Goal: Task Accomplishment & Management: Use online tool/utility

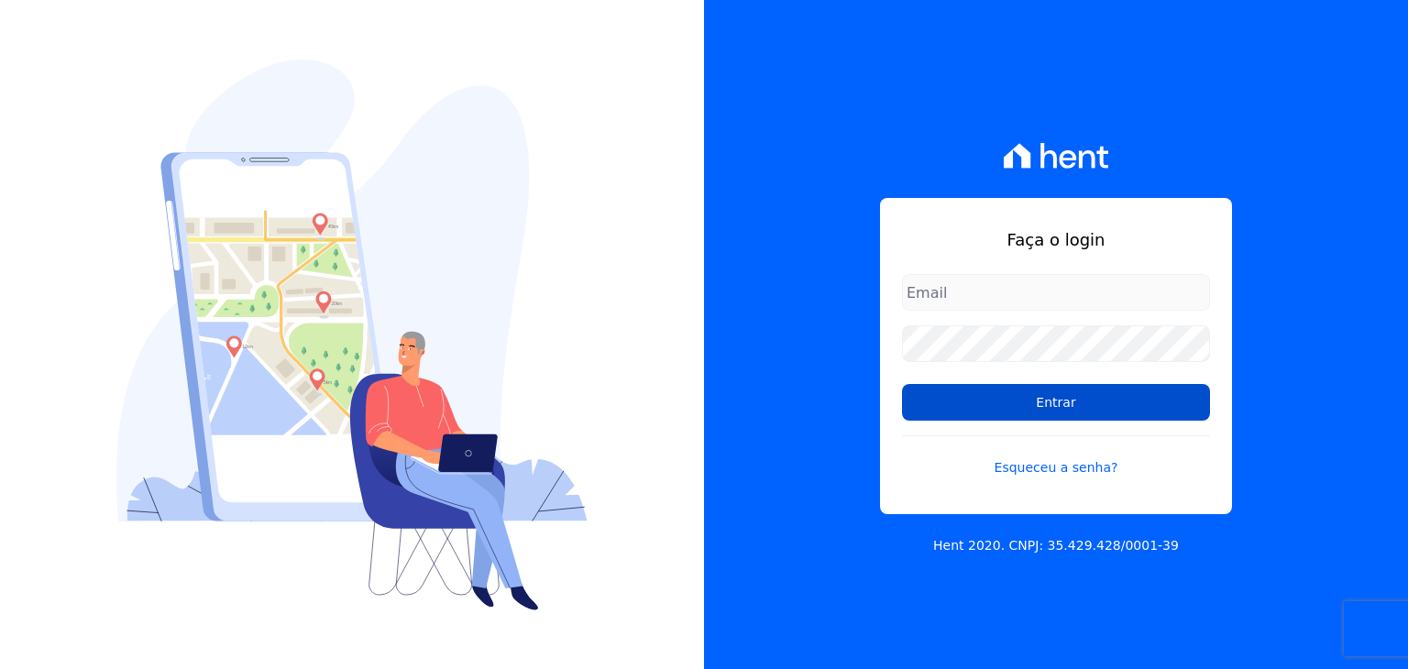
type input "[EMAIL_ADDRESS][DOMAIN_NAME]"
click at [978, 412] on input "Entrar" at bounding box center [1056, 402] width 308 height 37
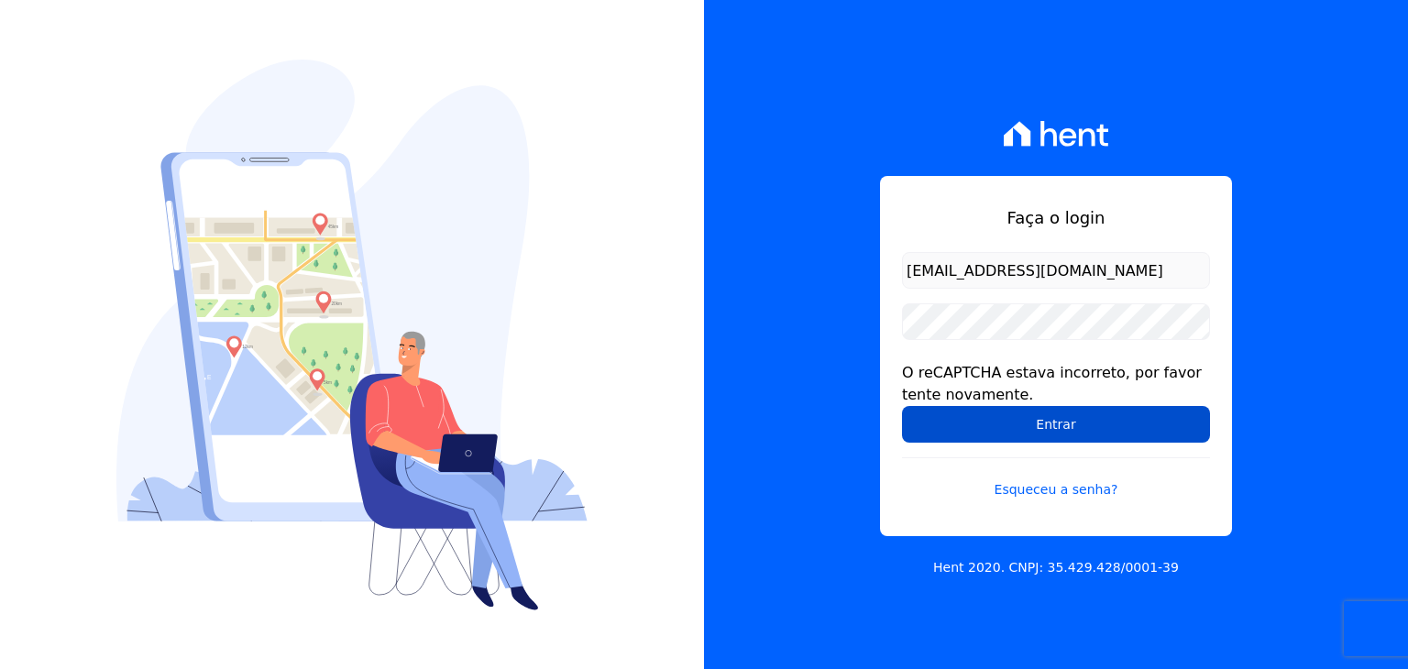
click at [990, 417] on input "Entrar" at bounding box center [1056, 424] width 308 height 37
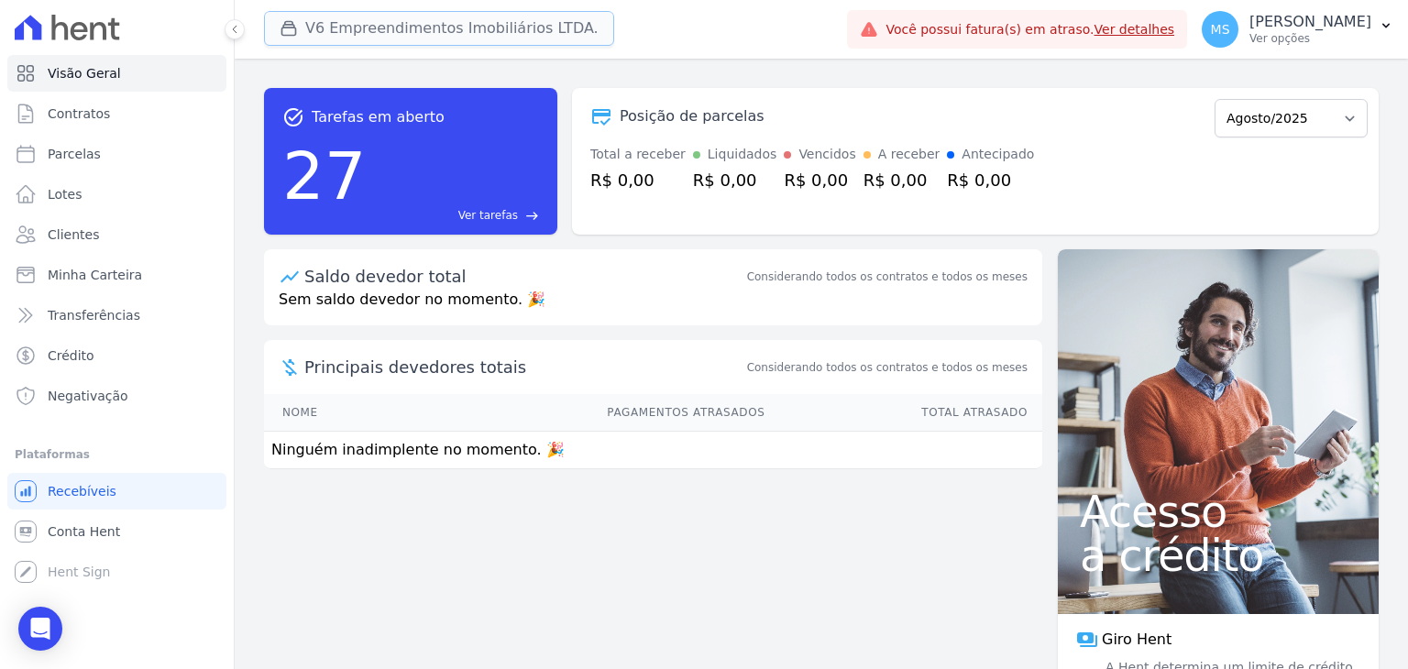
click at [410, 18] on button "V6 Empreendimentos Imobiliários LTDA." at bounding box center [439, 28] width 350 height 35
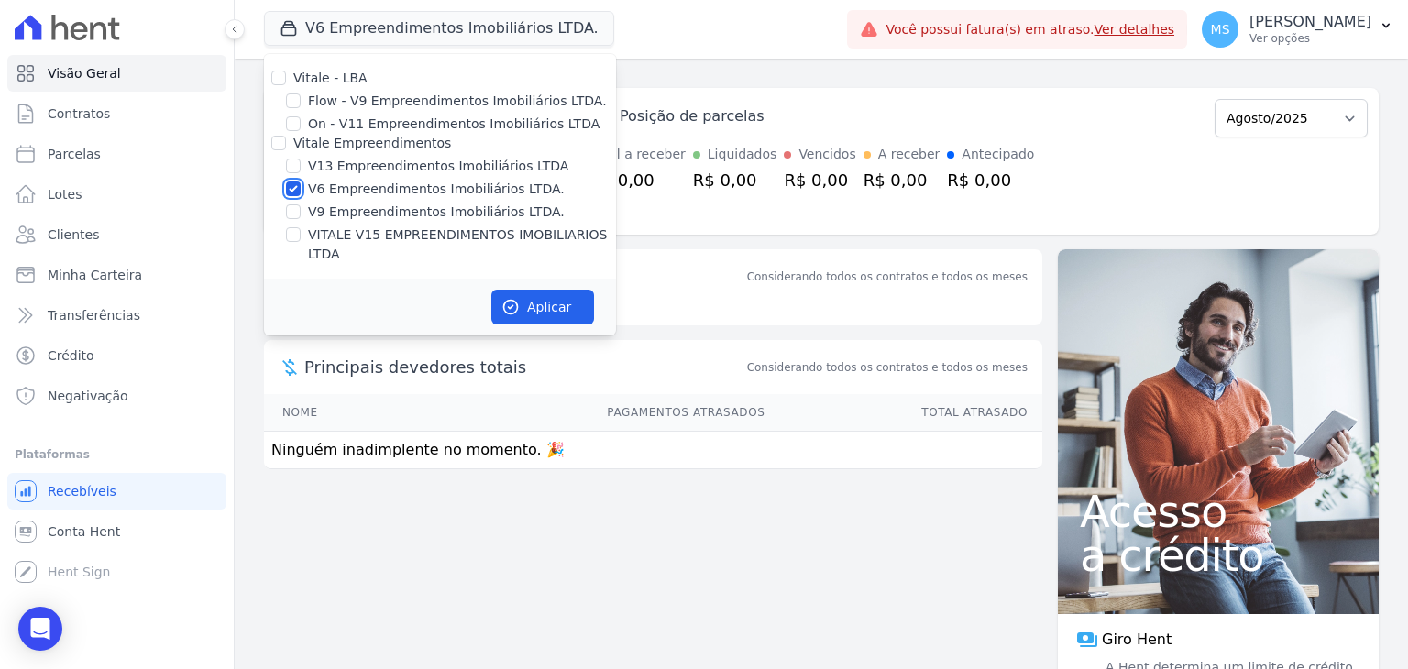
click at [296, 182] on input "V6 Empreendimentos Imobiliários LTDA." at bounding box center [293, 189] width 15 height 15
checkbox input "false"
click at [303, 159] on div "V13 Empreendimentos Imobiliários LTDA" at bounding box center [440, 166] width 352 height 19
click at [301, 174] on div "V13 Empreendimentos Imobiliários LTDA" at bounding box center [440, 166] width 352 height 19
click at [285, 169] on div "V13 Empreendimentos Imobiliários LTDA" at bounding box center [440, 166] width 352 height 19
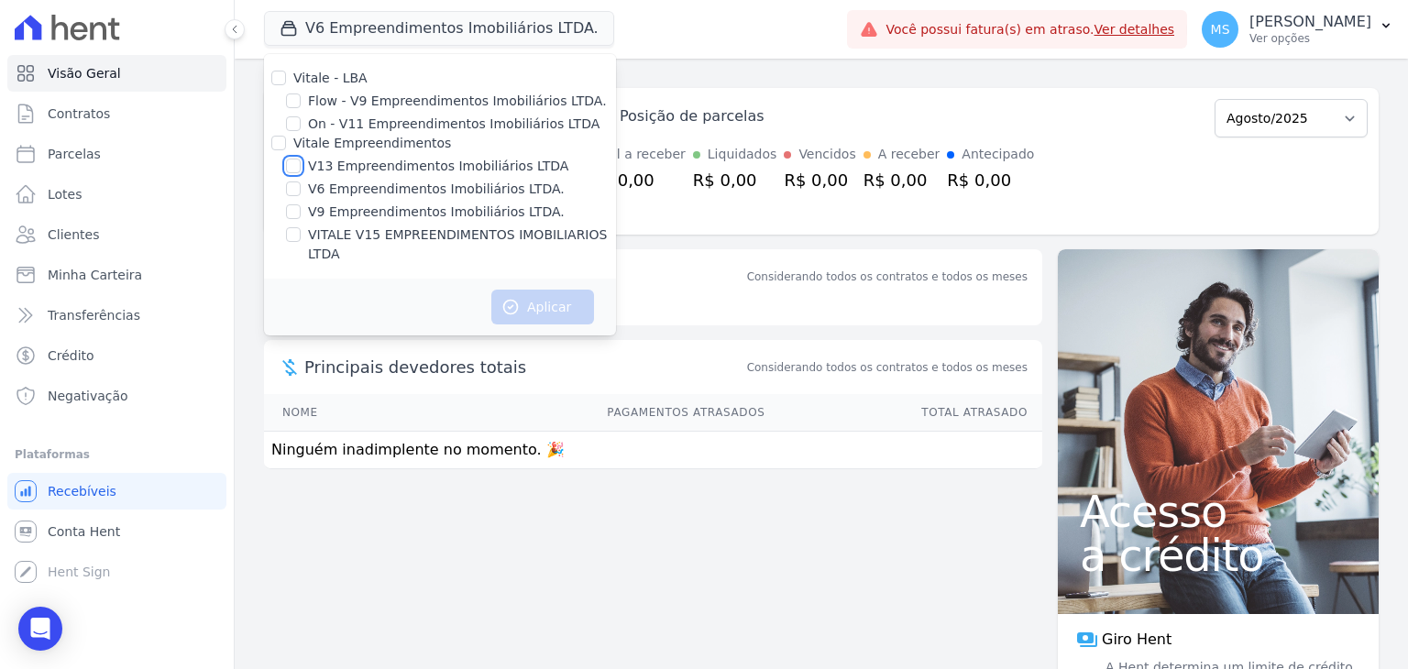
click at [300, 165] on input "V13 Empreendimentos Imobiliários LTDA" at bounding box center [293, 166] width 15 height 15
checkbox input "true"
click at [518, 298] on icon "button" at bounding box center [510, 307] width 18 height 18
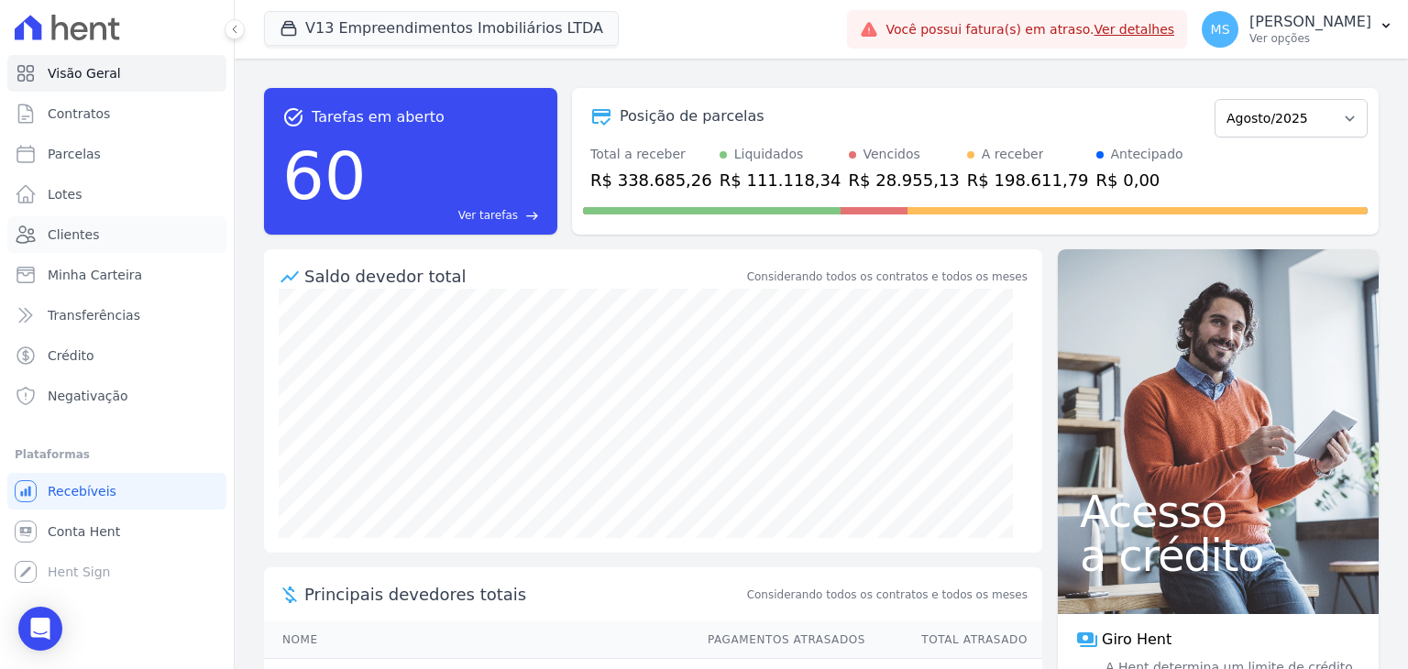
click at [95, 243] on link "Clientes" at bounding box center [116, 234] width 219 height 37
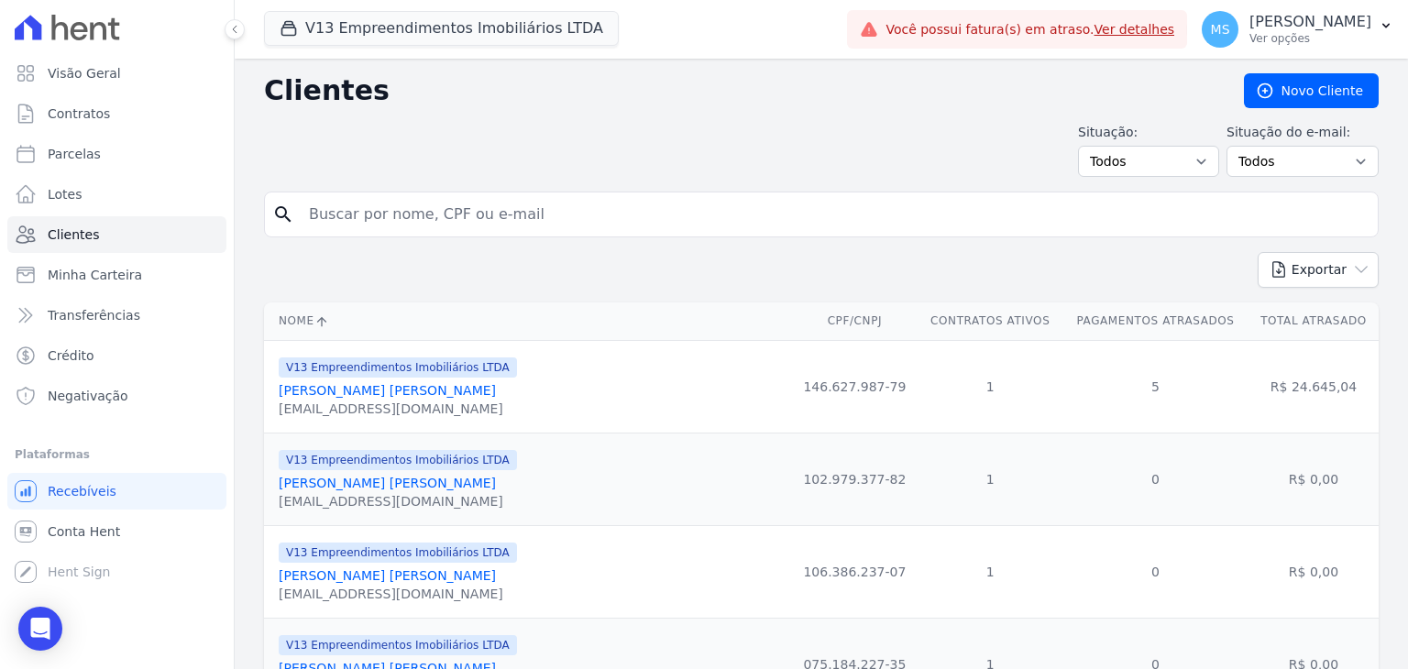
drag, startPoint x: 381, startPoint y: 230, endPoint x: 353, endPoint y: 211, distance: 34.3
click at [381, 231] on input "search" at bounding box center [834, 214] width 1073 height 37
type input "ELIETE"
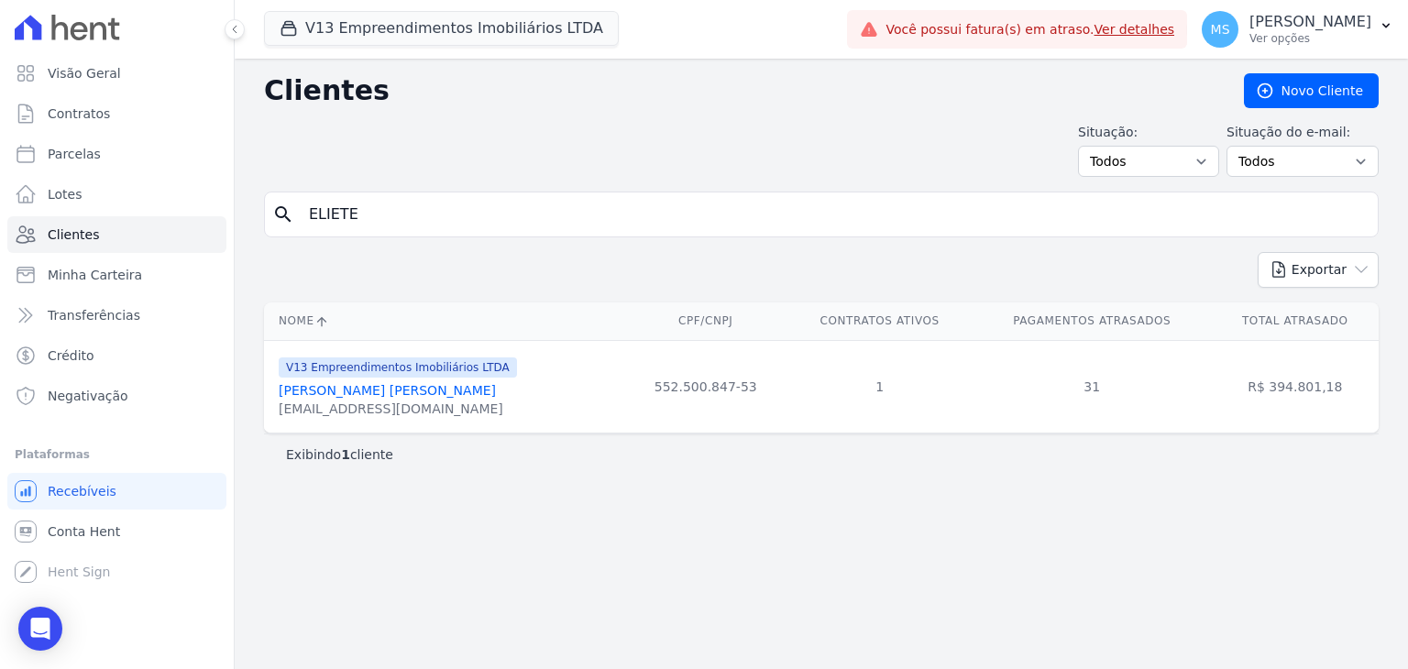
click at [334, 379] on div "V13 Empreendimentos Imobiliários LTDA Eliete Nagel Muller nageleliete@gmail.com" at bounding box center [398, 387] width 238 height 62
click at [346, 388] on link "Eliete Nagel Muller" at bounding box center [387, 390] width 217 height 15
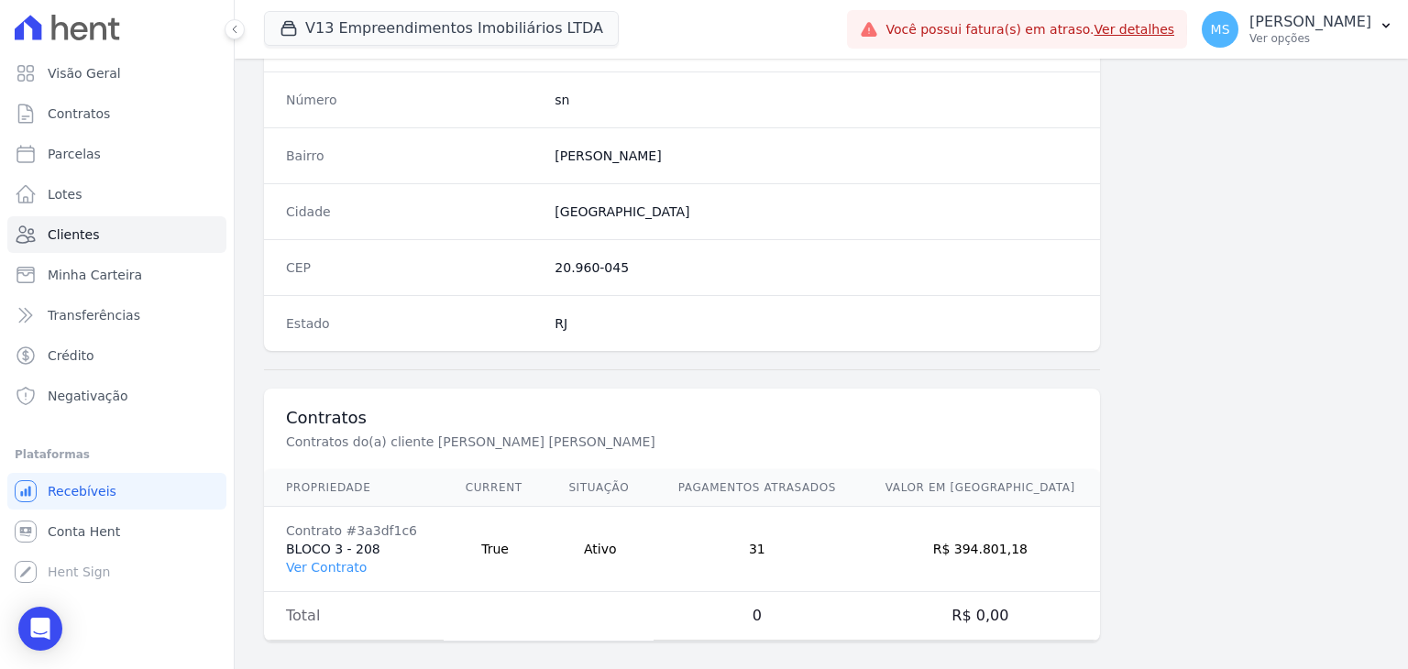
scroll to position [1041, 0]
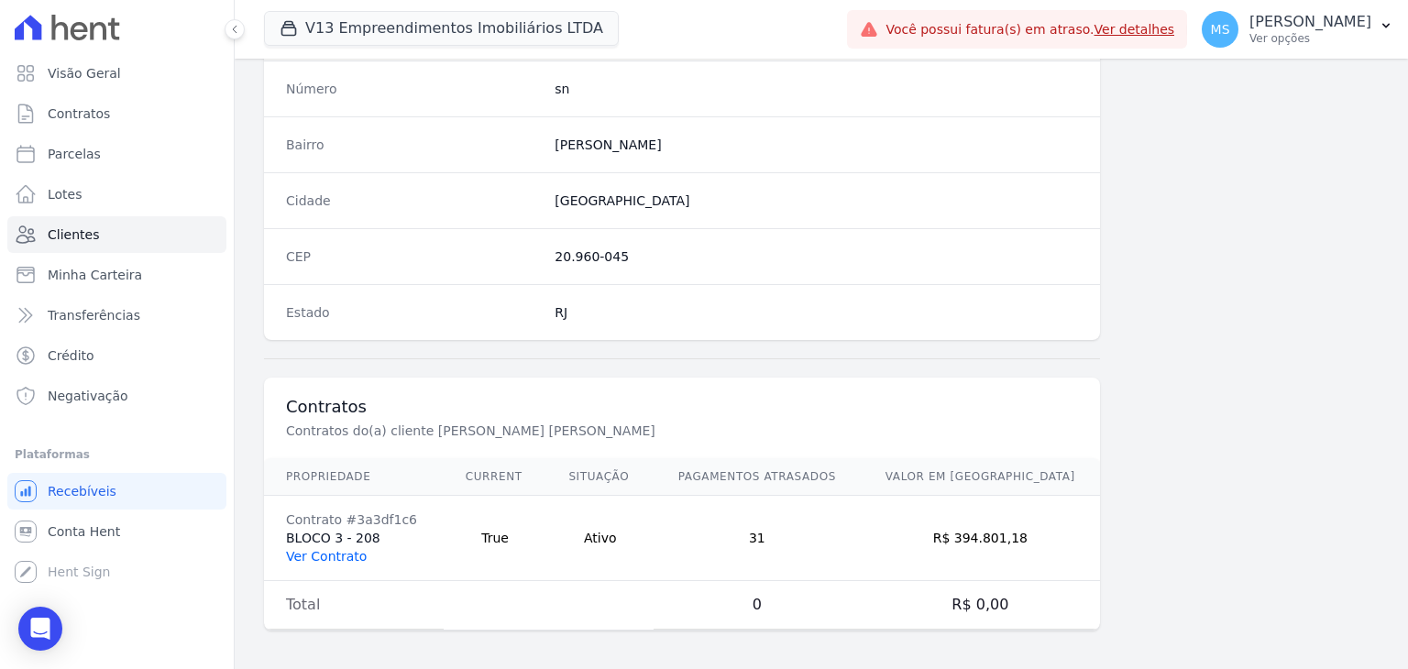
click at [349, 550] on link "Ver Contrato" at bounding box center [326, 556] width 81 height 15
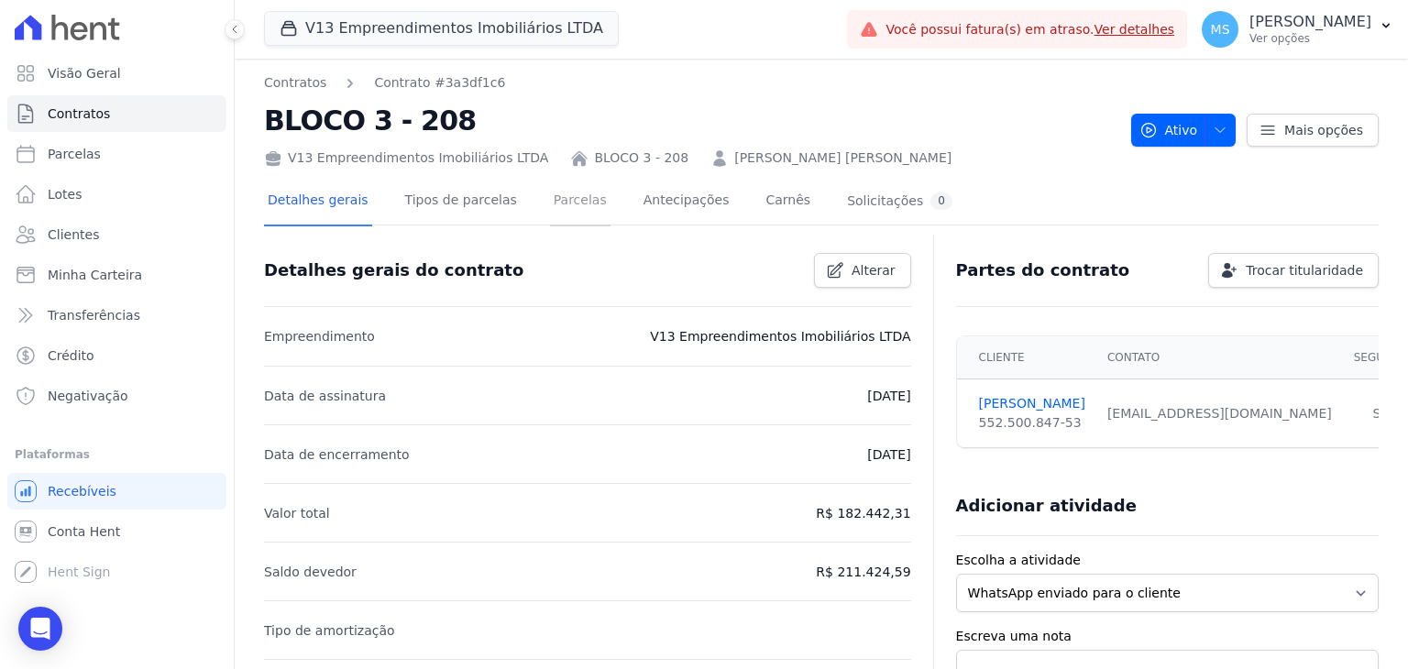
click at [550, 201] on link "Parcelas" at bounding box center [580, 202] width 61 height 49
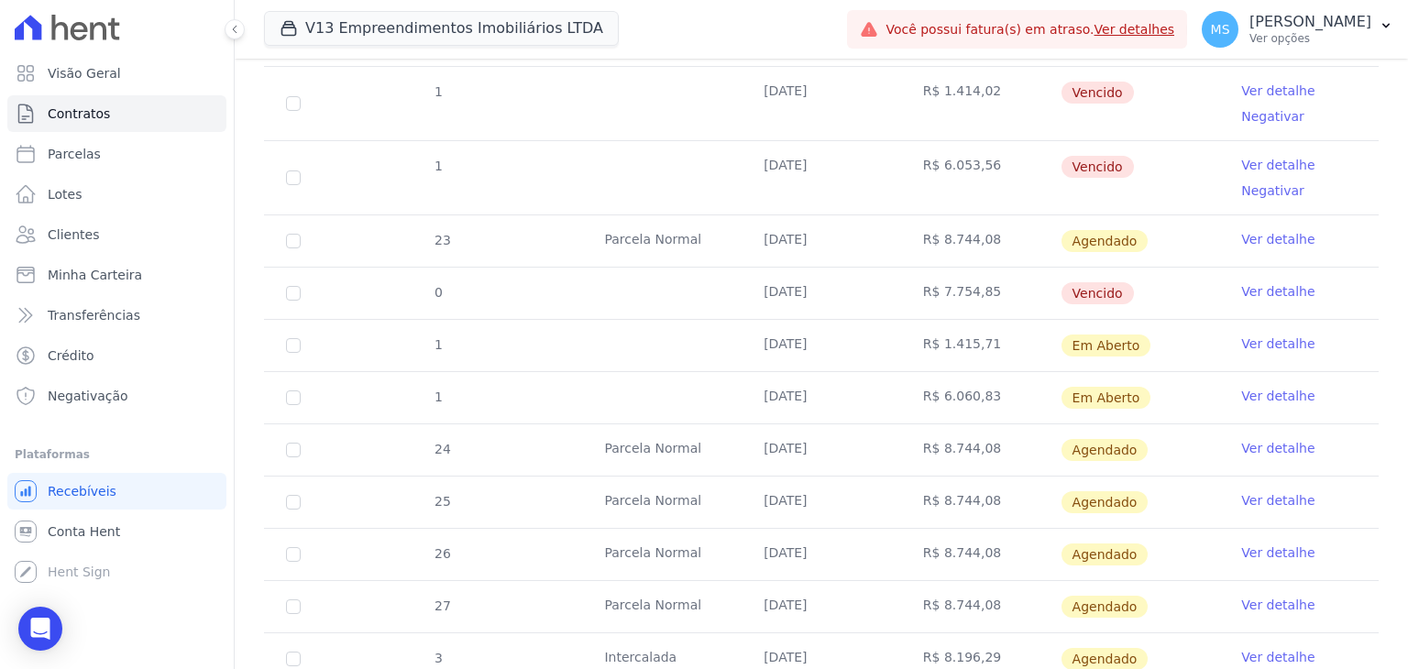
scroll to position [1467, 0]
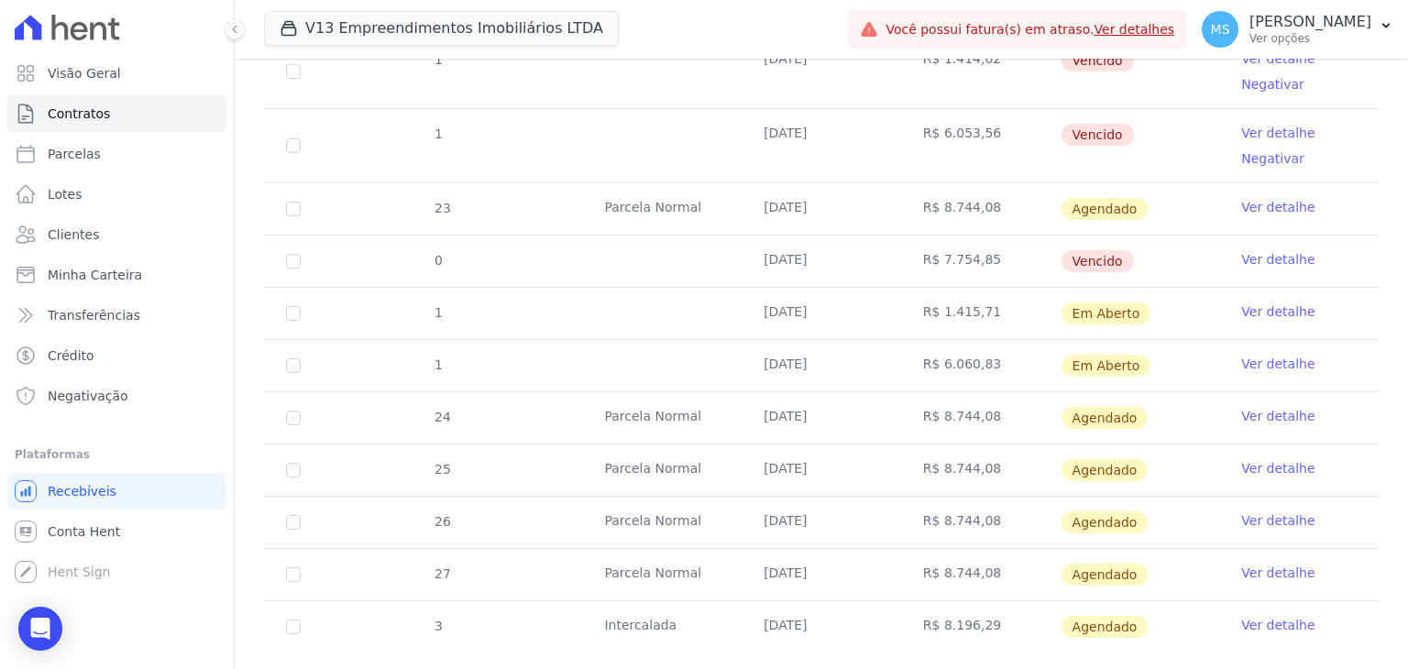
click at [1259, 413] on link "Ver detalhe" at bounding box center [1277, 416] width 73 height 18
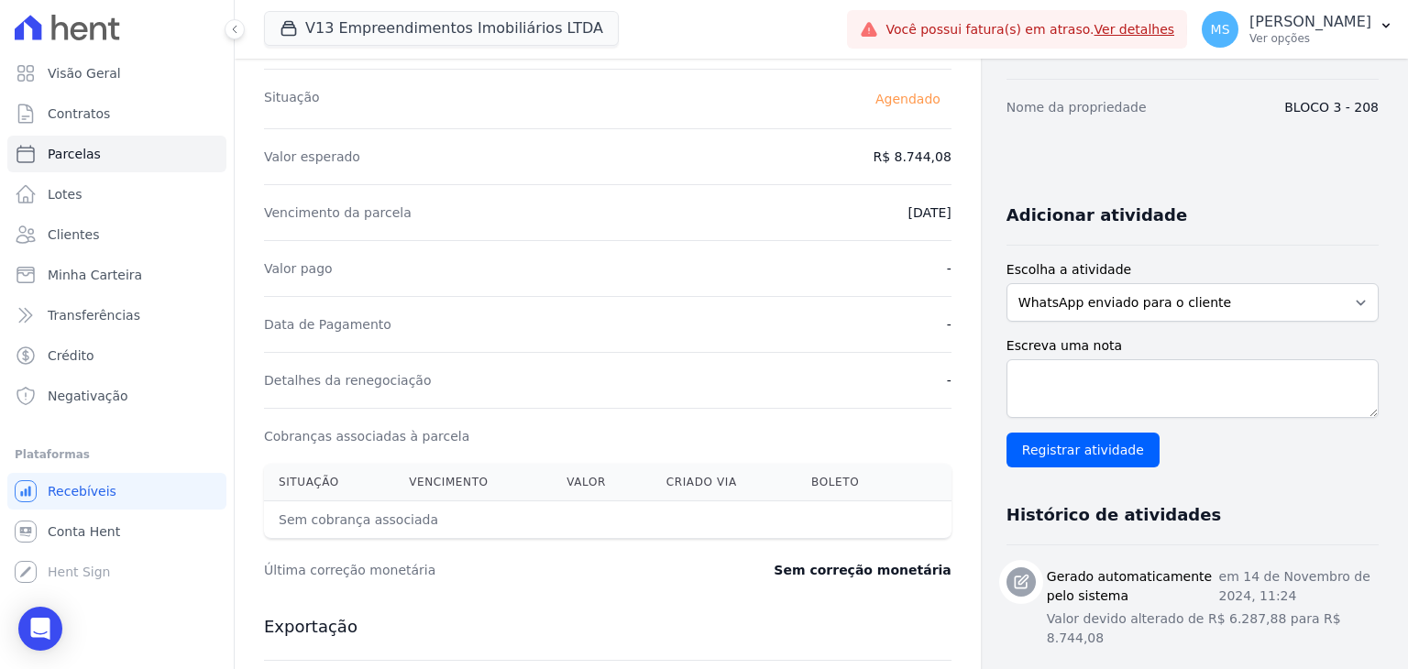
scroll to position [367, 0]
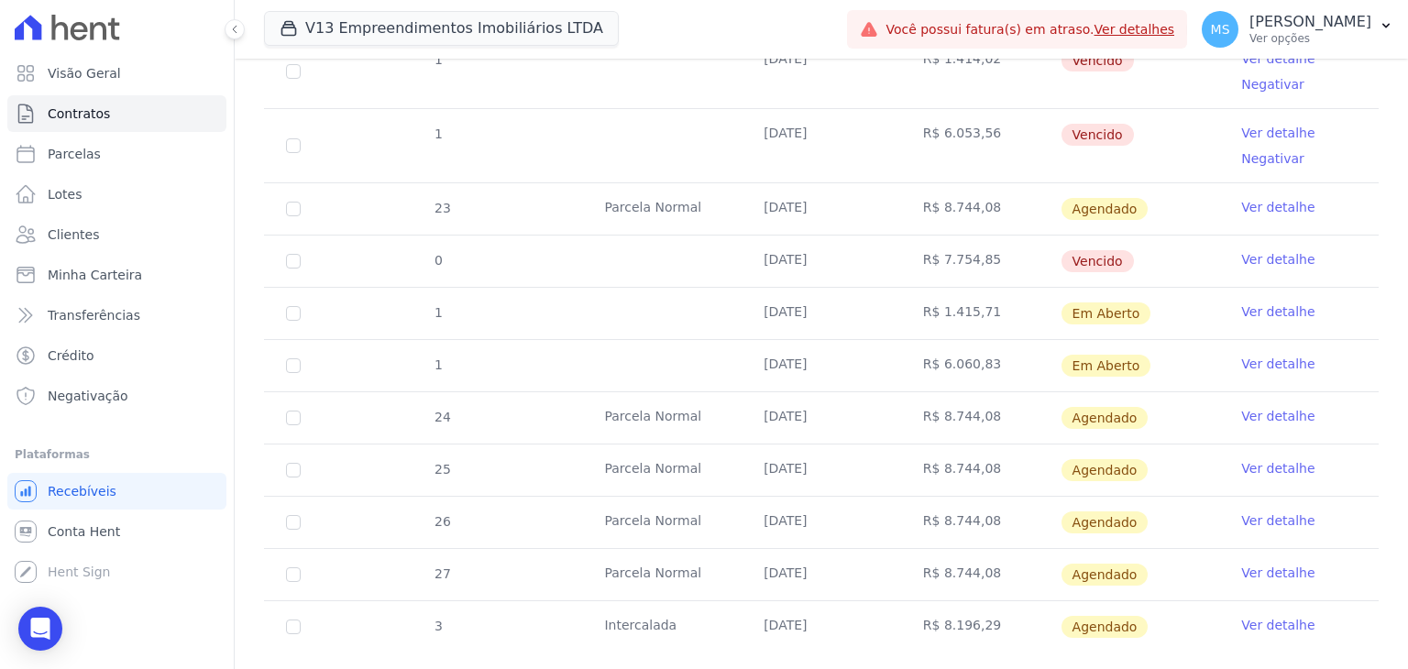
scroll to position [1375, 0]
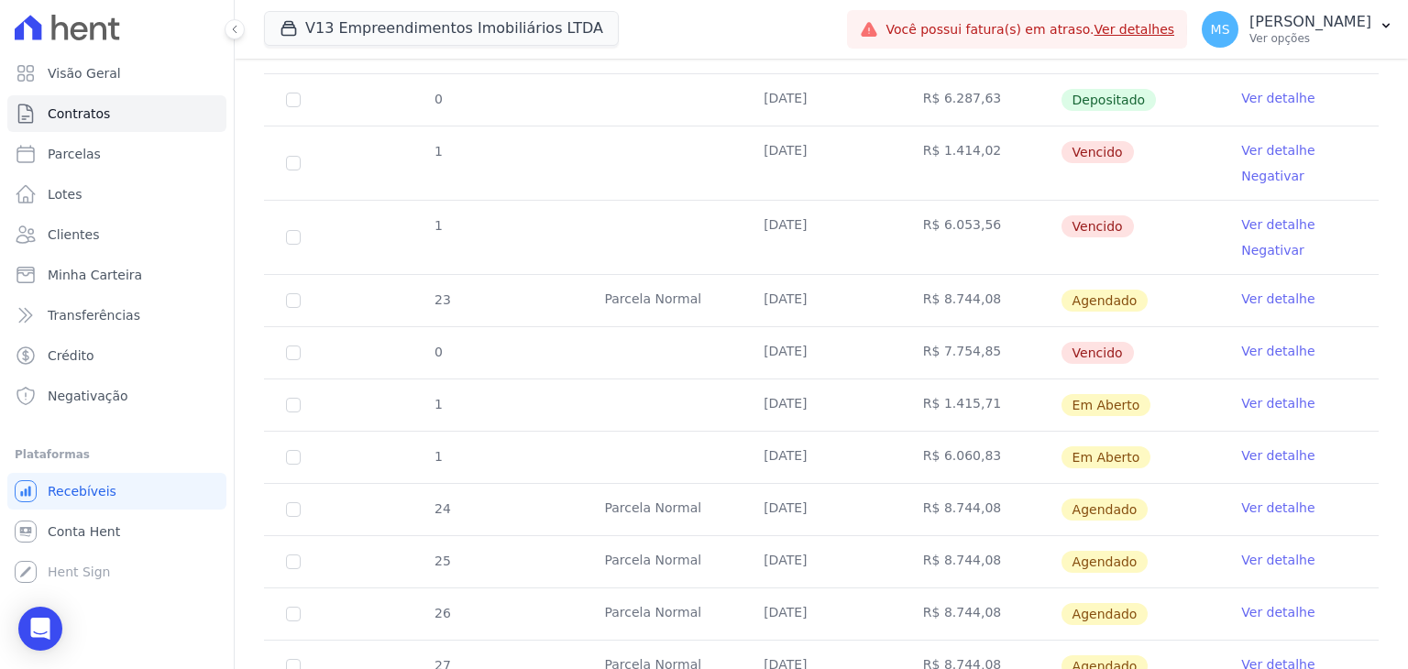
click at [1261, 349] on link "Ver detalhe" at bounding box center [1277, 351] width 73 height 18
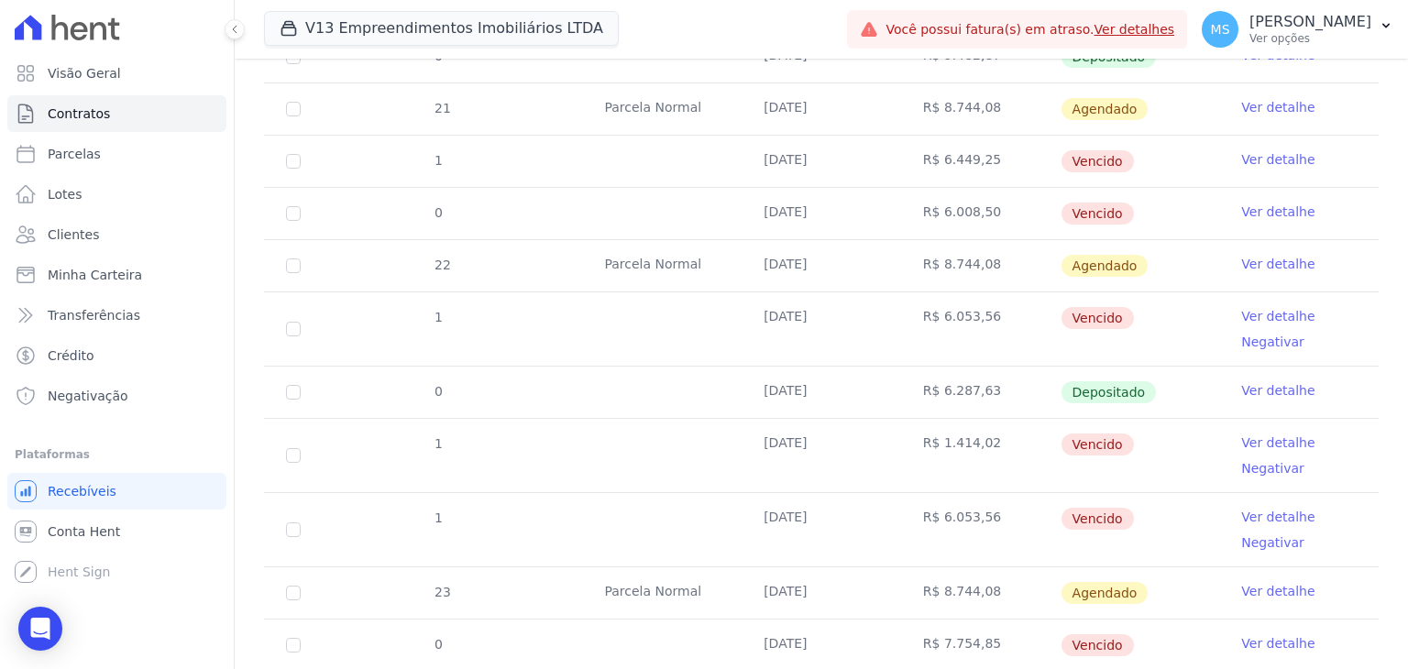
scroll to position [1283, 0]
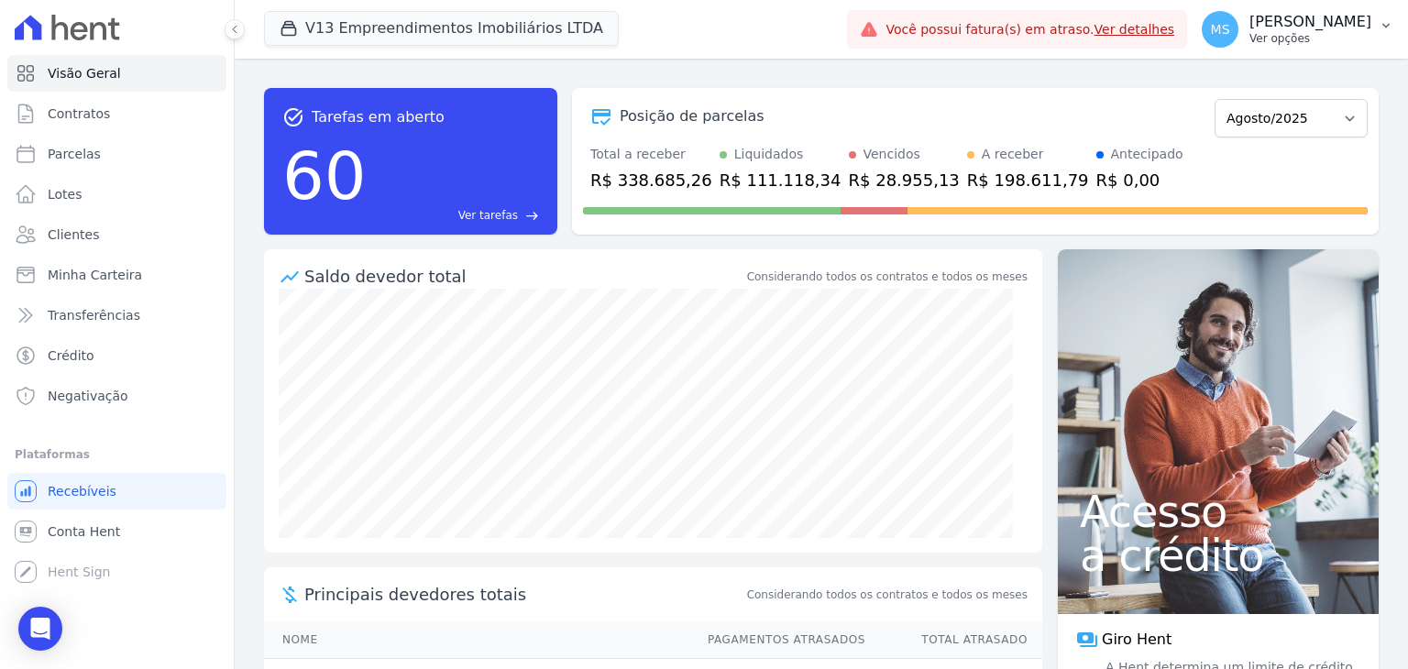
click at [1277, 23] on p "Matheus Sousa" at bounding box center [1311, 22] width 122 height 18
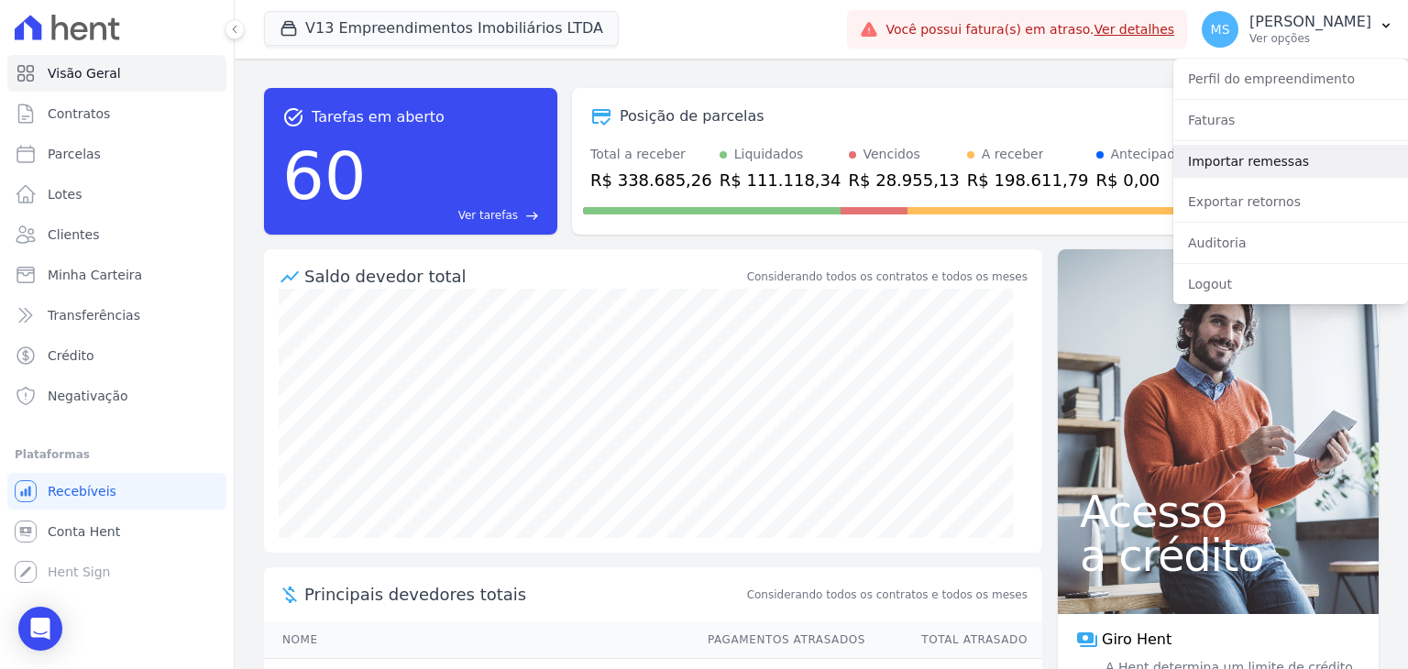
click at [1285, 170] on link "Importar remessas" at bounding box center [1290, 161] width 235 height 33
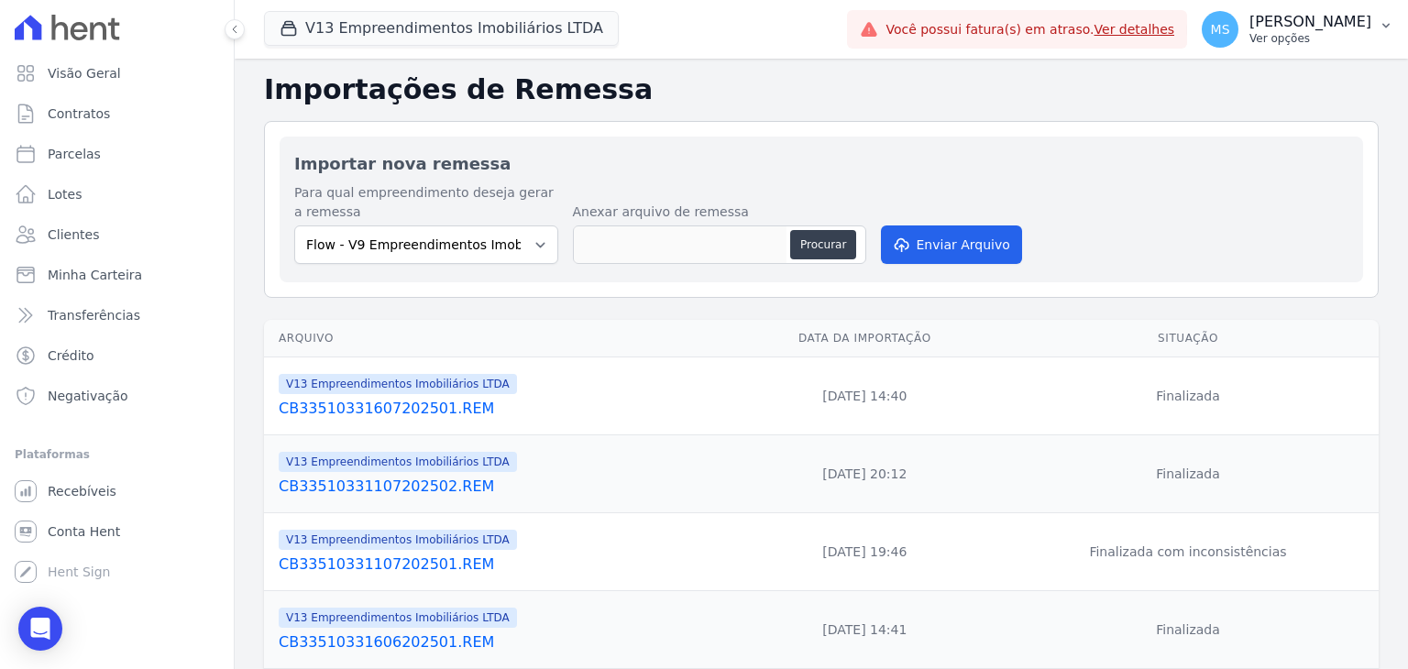
click at [1297, 32] on p "Ver opções" at bounding box center [1311, 38] width 122 height 15
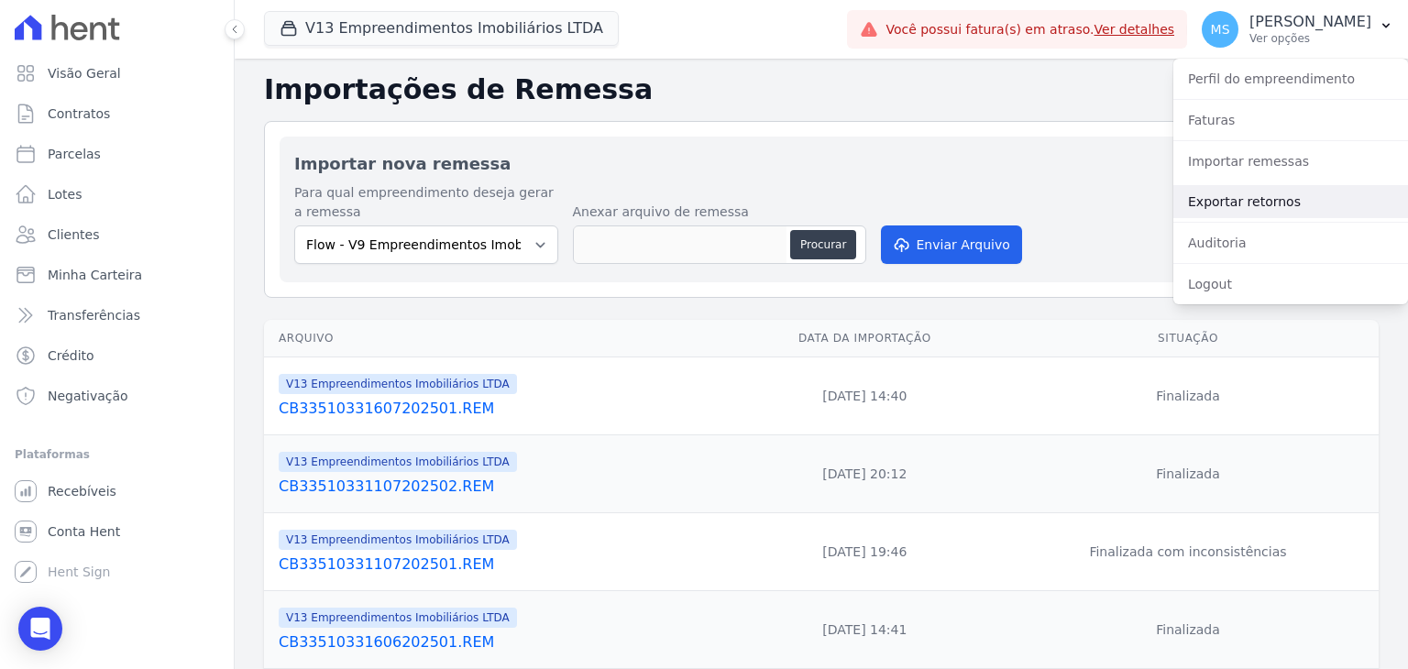
click at [1277, 194] on link "Exportar retornos" at bounding box center [1290, 201] width 235 height 33
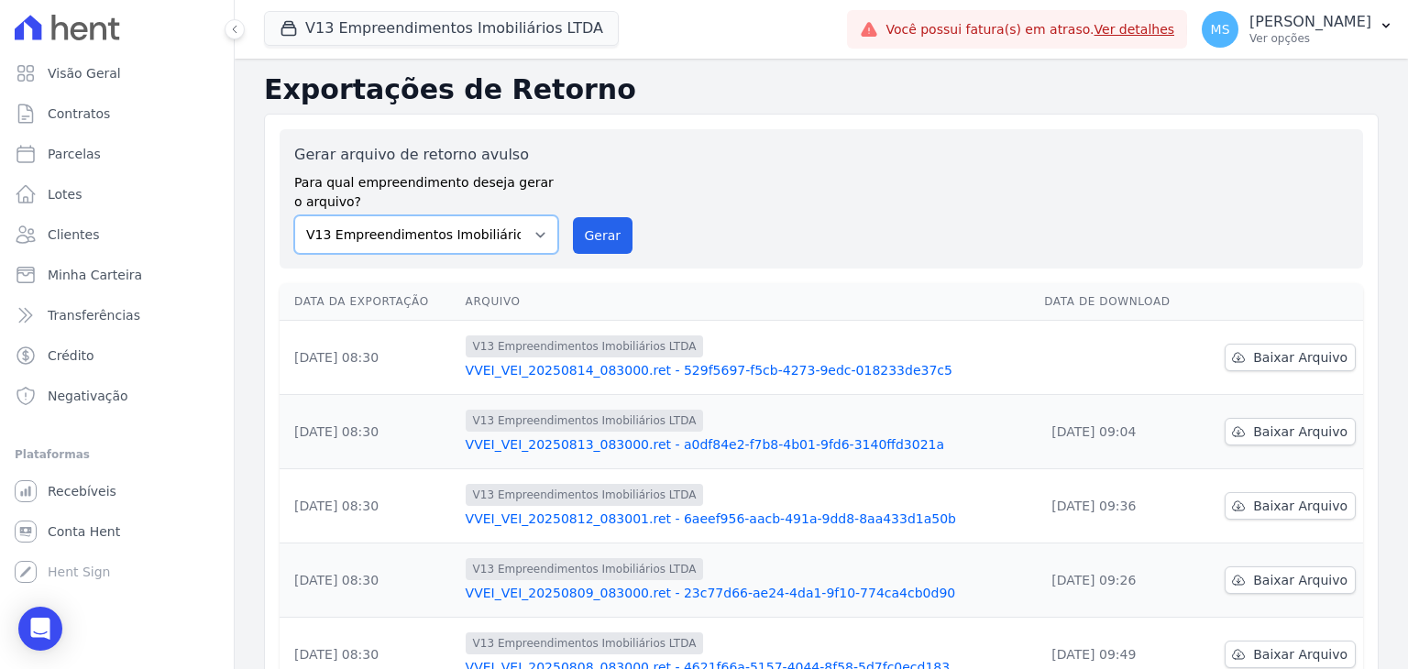
click at [328, 239] on select "Flow - V9 Empreendimentos Imobiliários LTDA. On - V11 Empreendimentos Imobiliár…" at bounding box center [426, 234] width 264 height 39
click at [378, 23] on button "V13 Empreendimentos Imobiliários LTDA" at bounding box center [441, 28] width 355 height 35
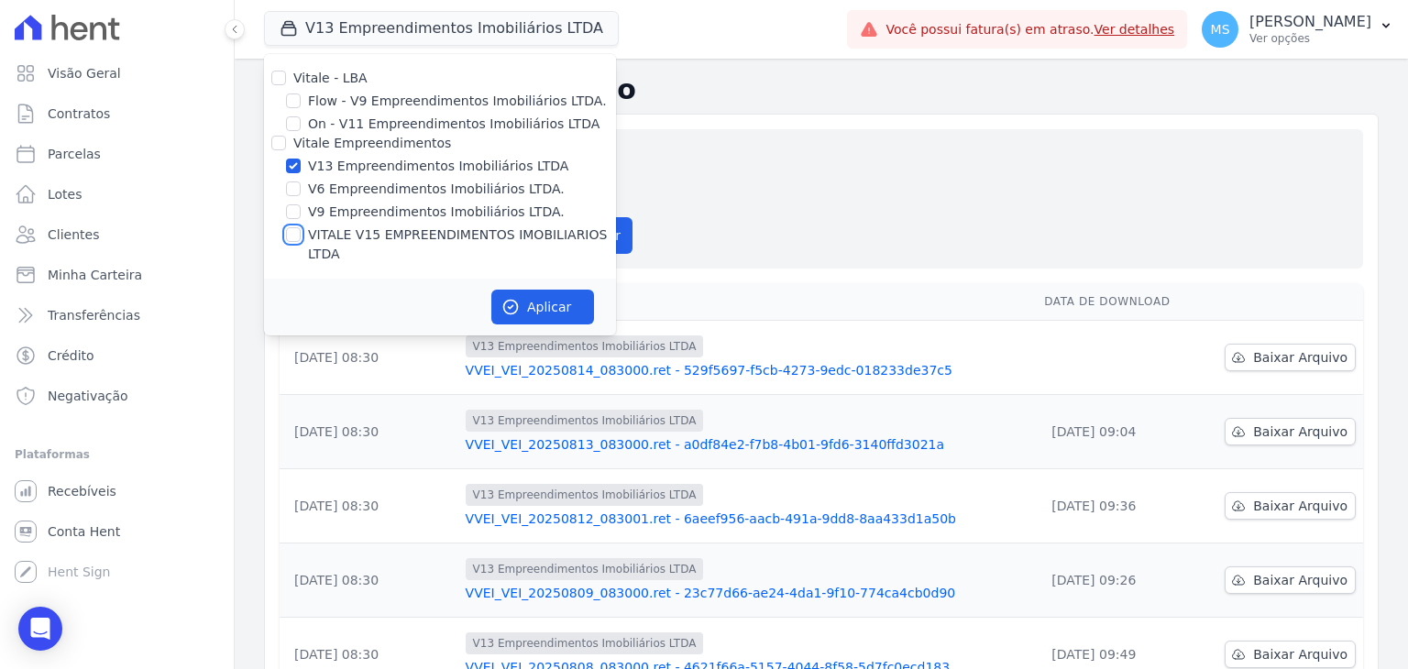
click at [290, 232] on input "VITALE V15 EMPREENDIMENTOS IMOBILIARIOS LTDA" at bounding box center [293, 234] width 15 height 15
checkbox input "true"
click at [556, 290] on button "Aplicar" at bounding box center [542, 307] width 103 height 35
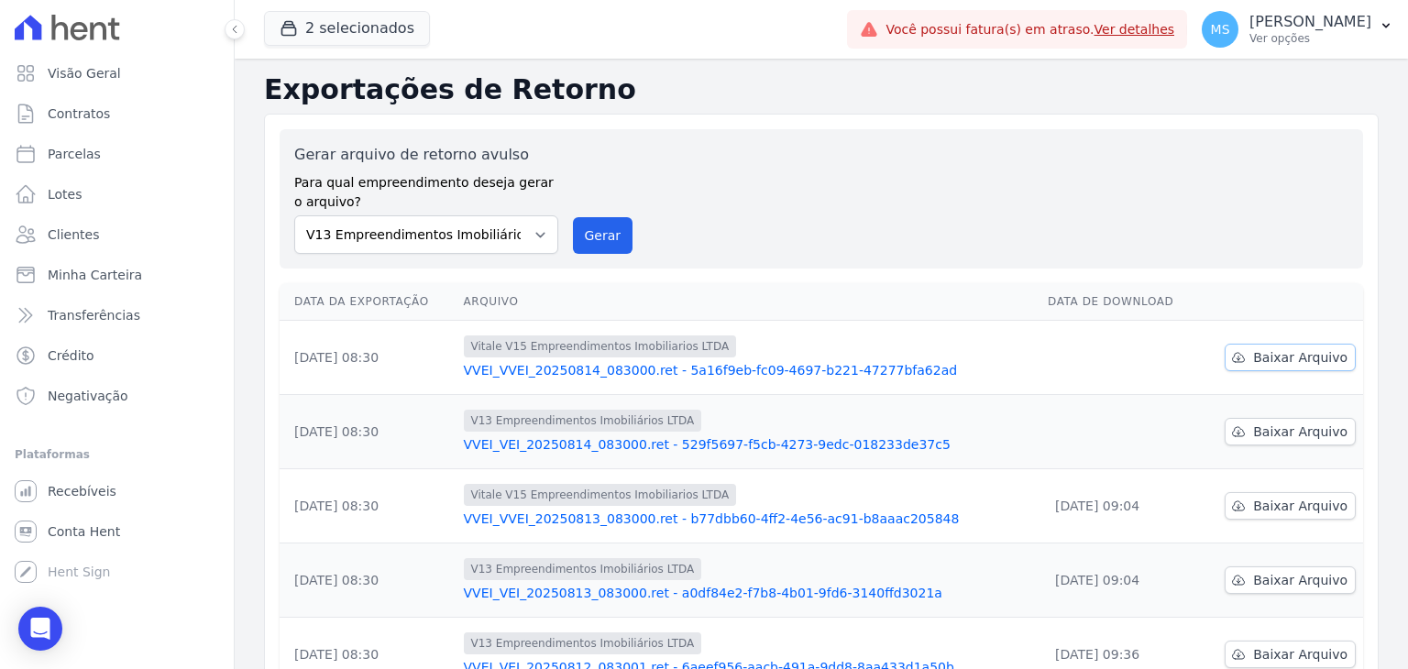
click at [1261, 360] on span "Baixar Arquivo" at bounding box center [1300, 357] width 94 height 18
click at [1272, 434] on span "Baixar Arquivo" at bounding box center [1300, 432] width 94 height 18
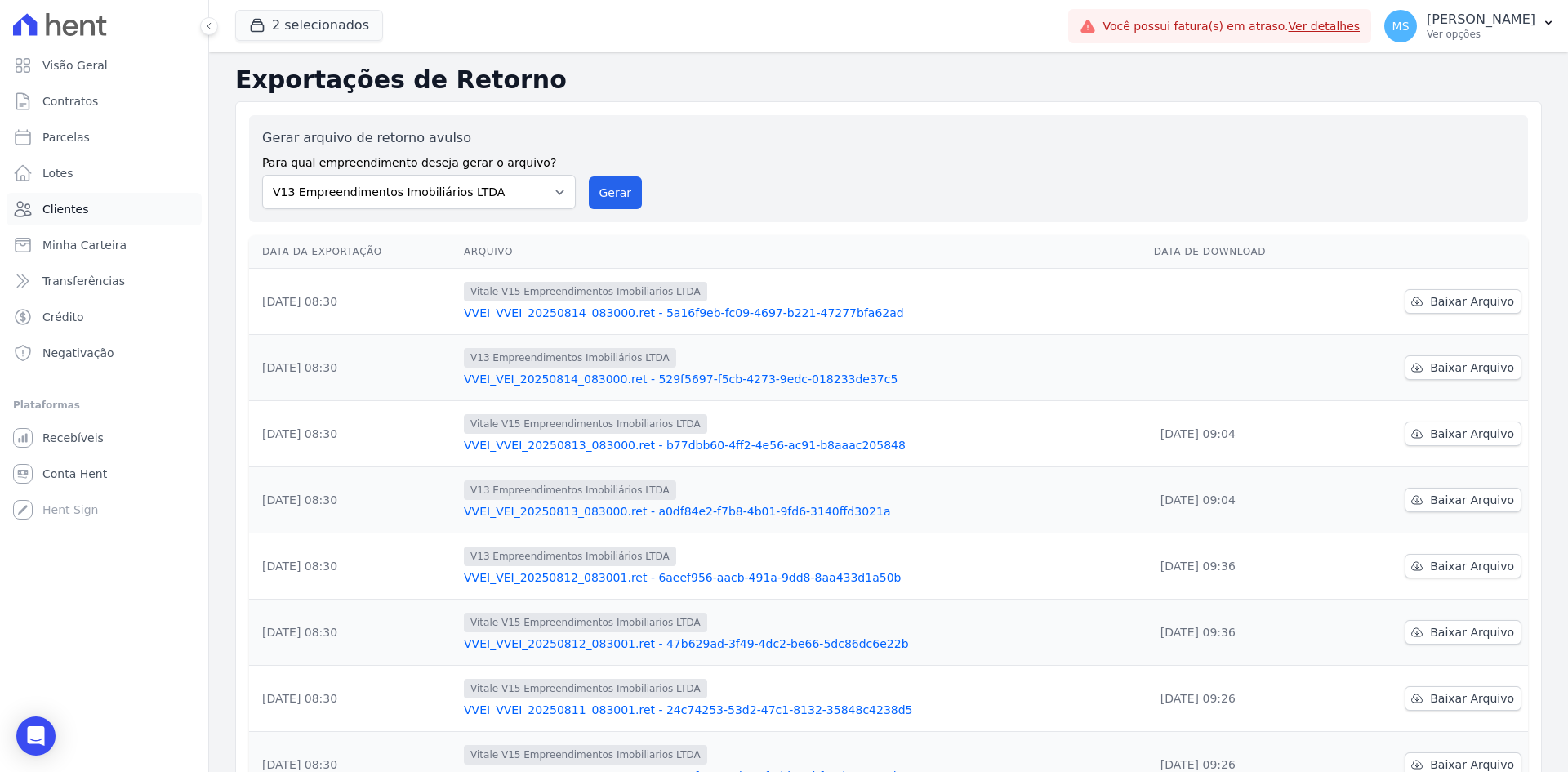
click at [66, 201] on link "Clientes" at bounding box center [103, 209] width 195 height 33
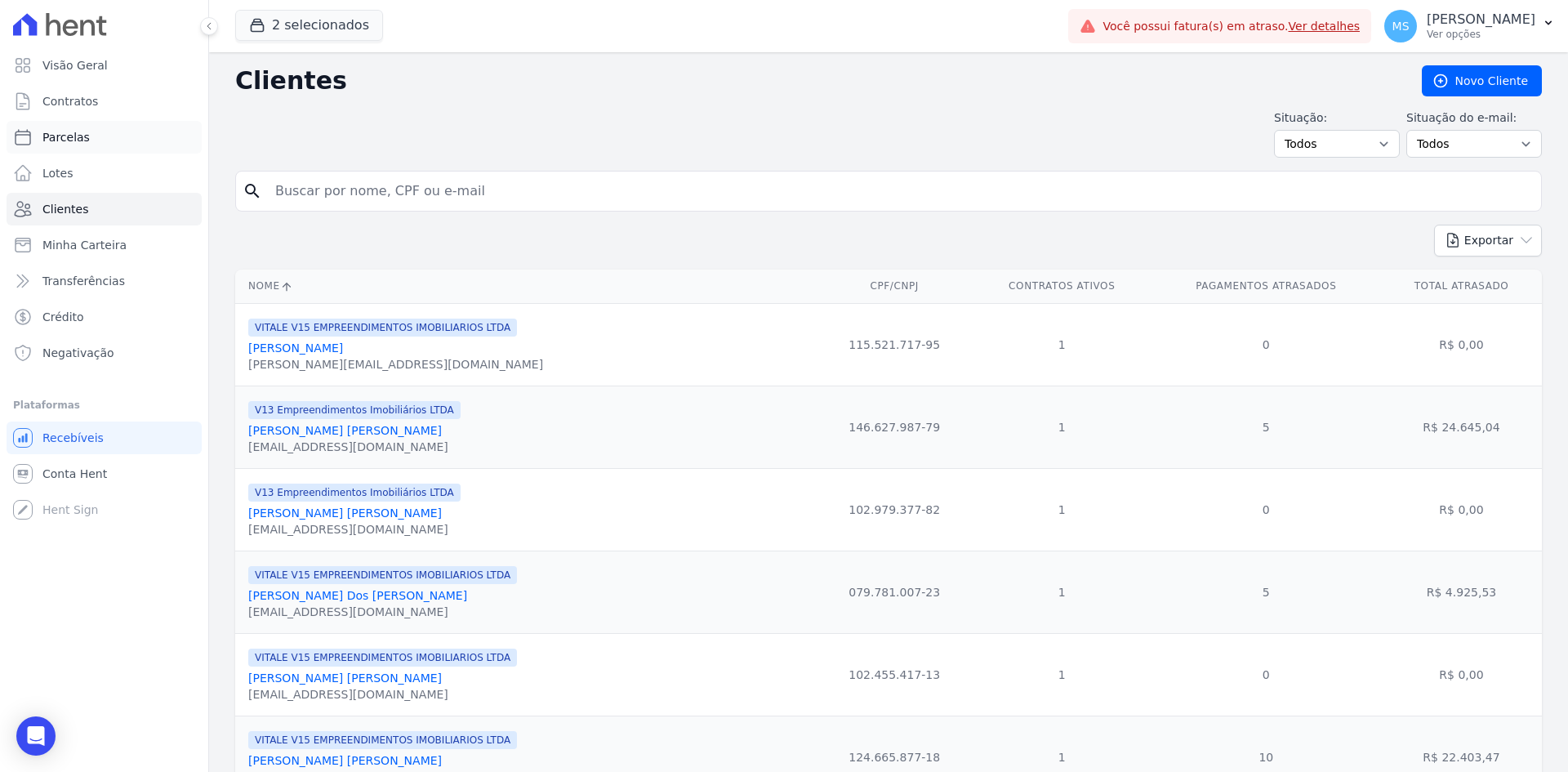
click at [69, 142] on span "Parcelas" at bounding box center [66, 137] width 47 height 16
select select
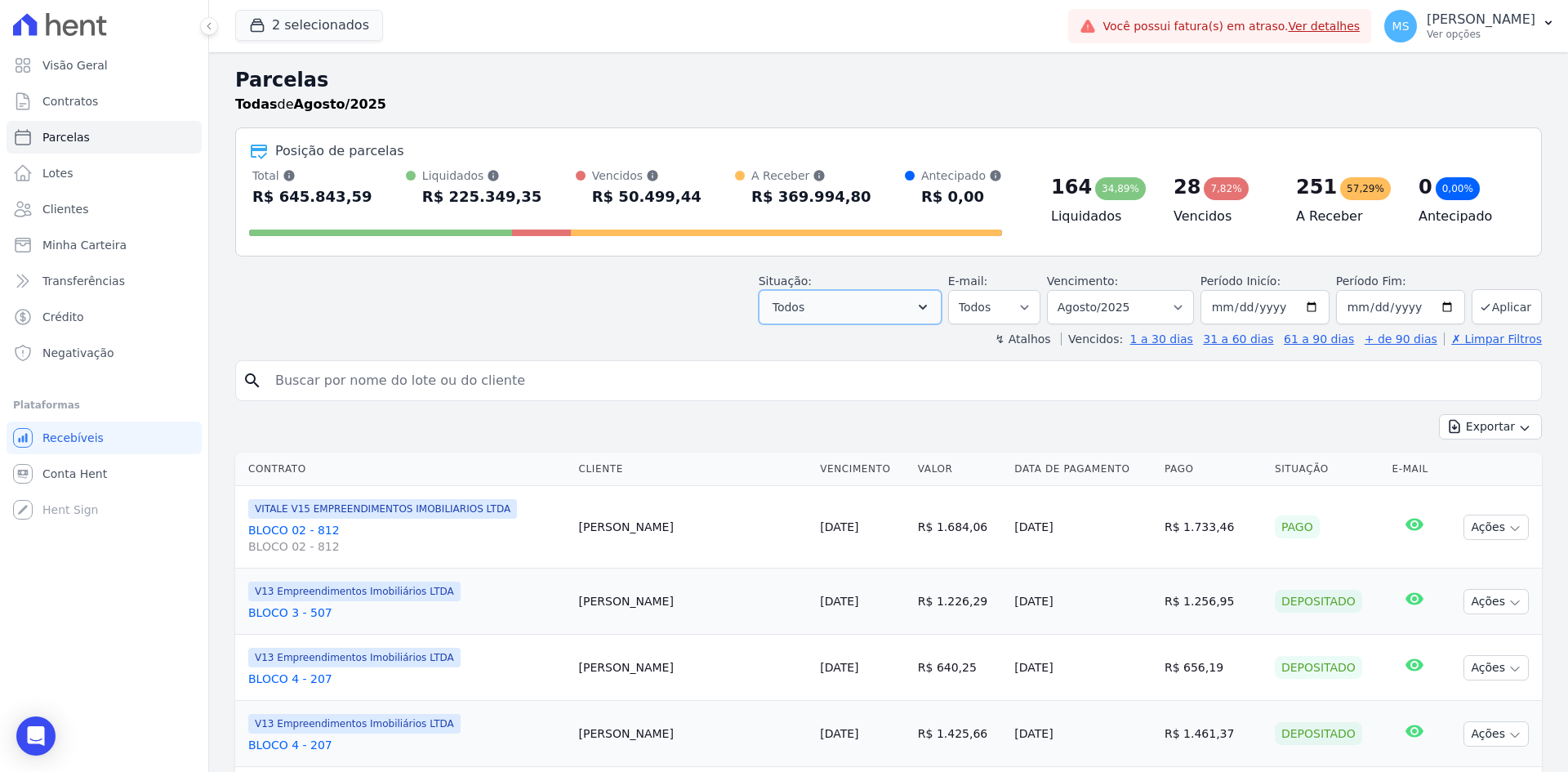
click at [881, 303] on button "Todos" at bounding box center [850, 307] width 183 height 35
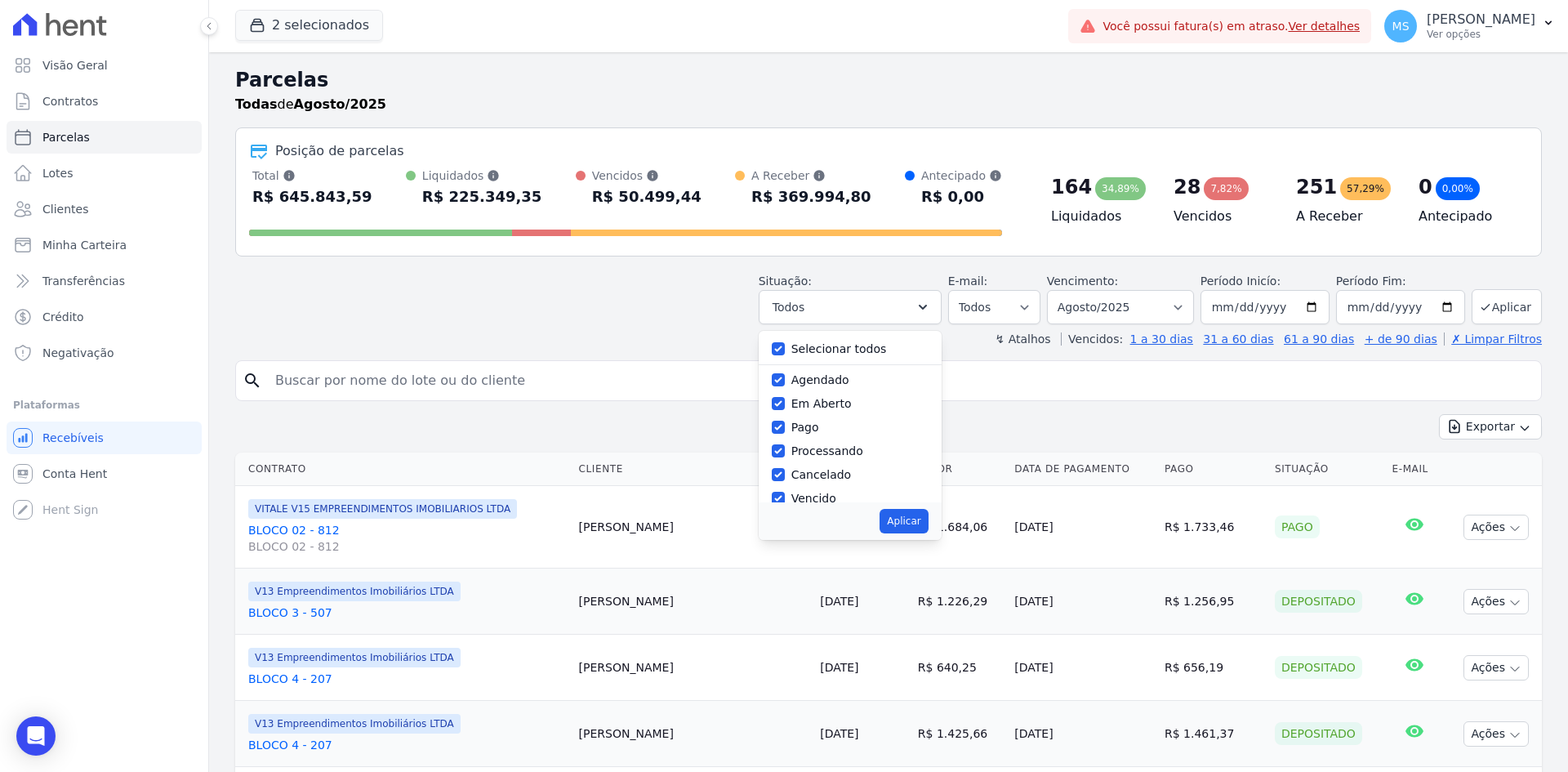
click at [838, 365] on div "Selecionar todos Agendado Em Aberto Pago Processando Cancelado Vencido Transfer…" at bounding box center [850, 416] width 183 height 172
click at [830, 360] on div "Selecionar todos" at bounding box center [850, 349] width 157 height 24
click at [829, 354] on label "Selecionar todos" at bounding box center [838, 349] width 95 height 13
click at [785, 354] on input "Selecionar todos" at bounding box center [778, 349] width 13 height 13
checkbox input "false"
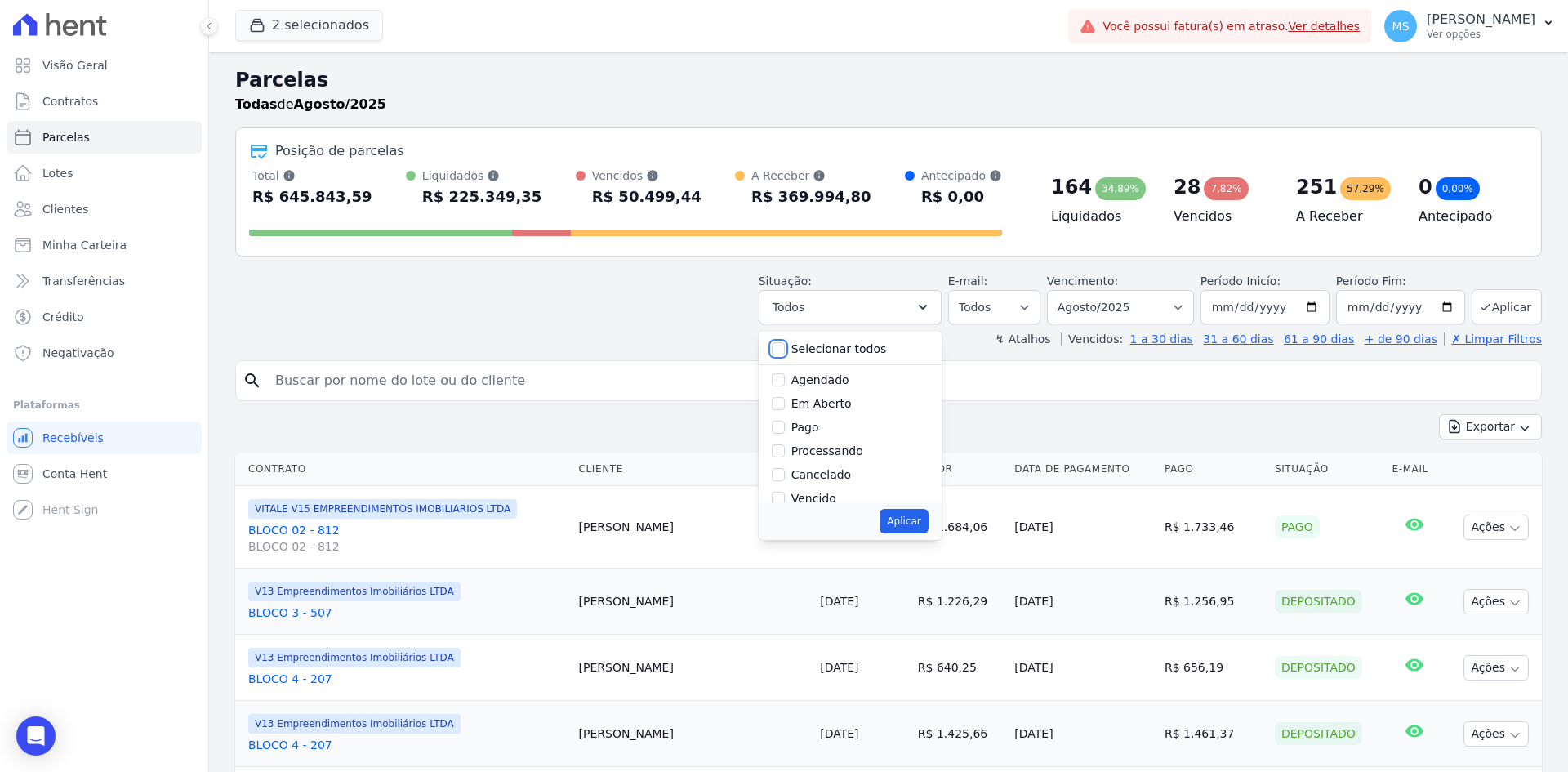
checkbox input "false"
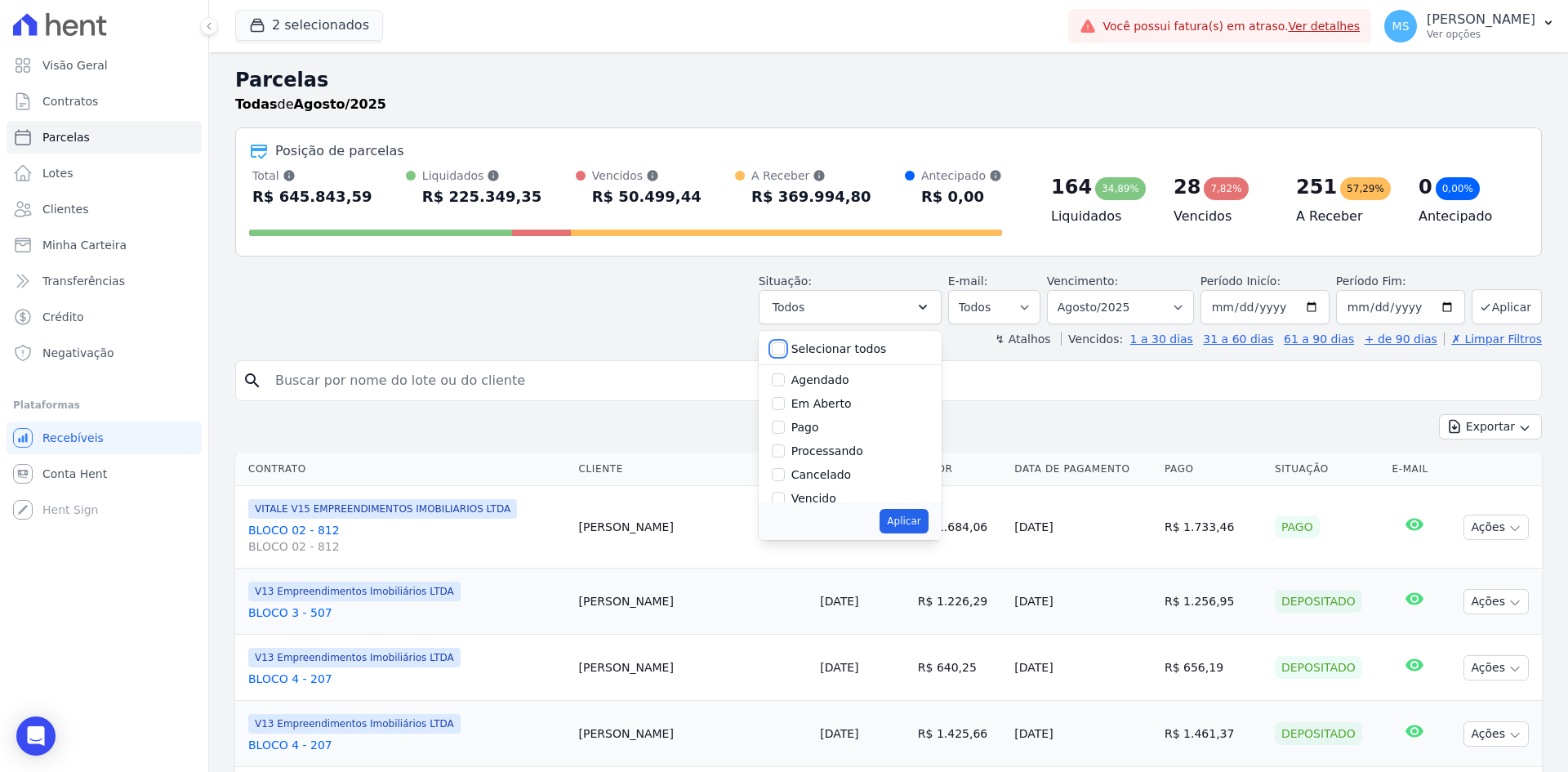
checkbox input "false"
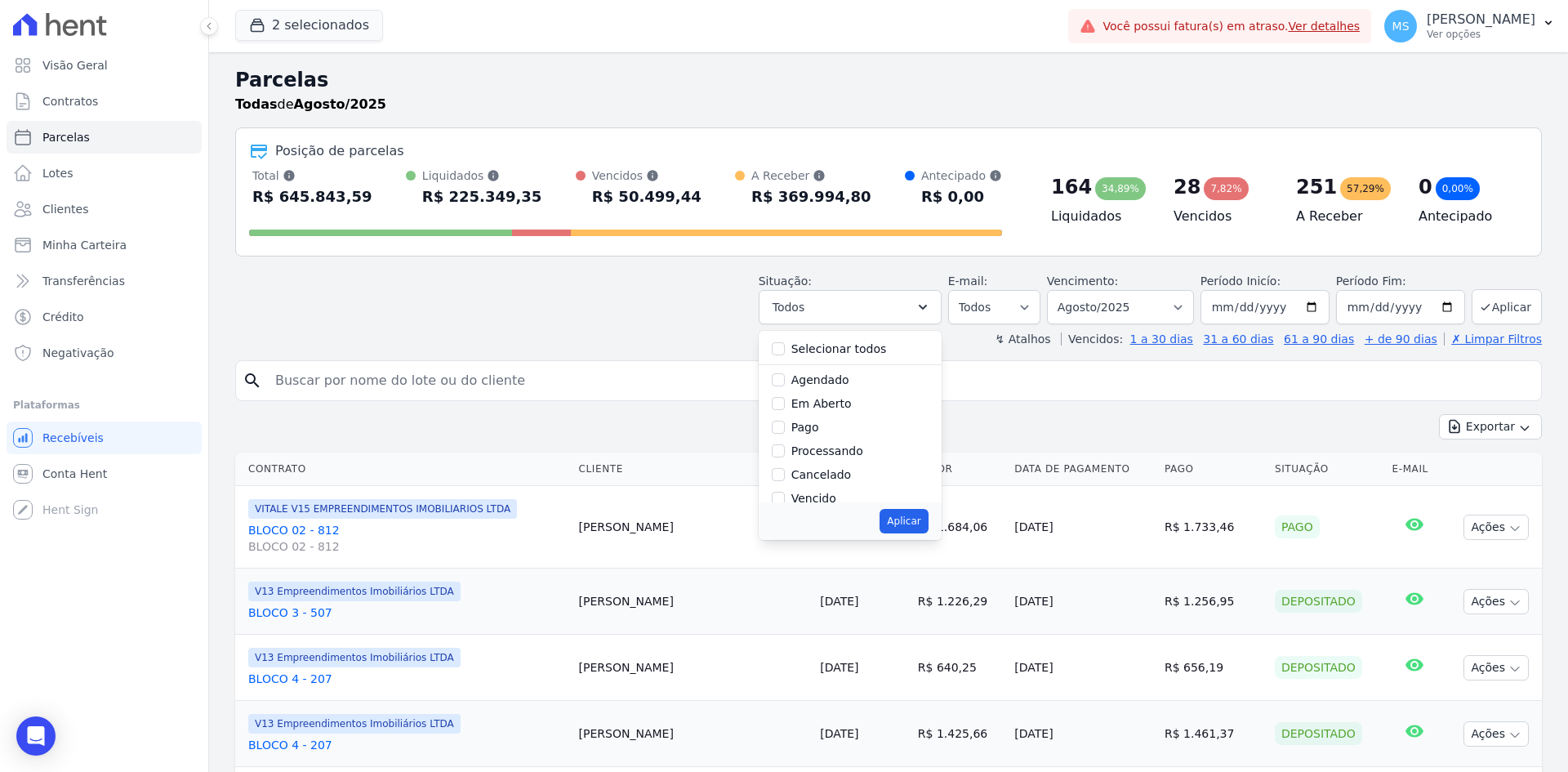
click at [820, 428] on label "Pago" at bounding box center [804, 427] width 28 height 13
click at [785, 428] on input "Pago" at bounding box center [778, 427] width 13 height 13
checkbox input "true"
click at [823, 448] on label "Processando" at bounding box center [827, 451] width 72 height 13
click at [785, 448] on input "Processando" at bounding box center [778, 451] width 13 height 13
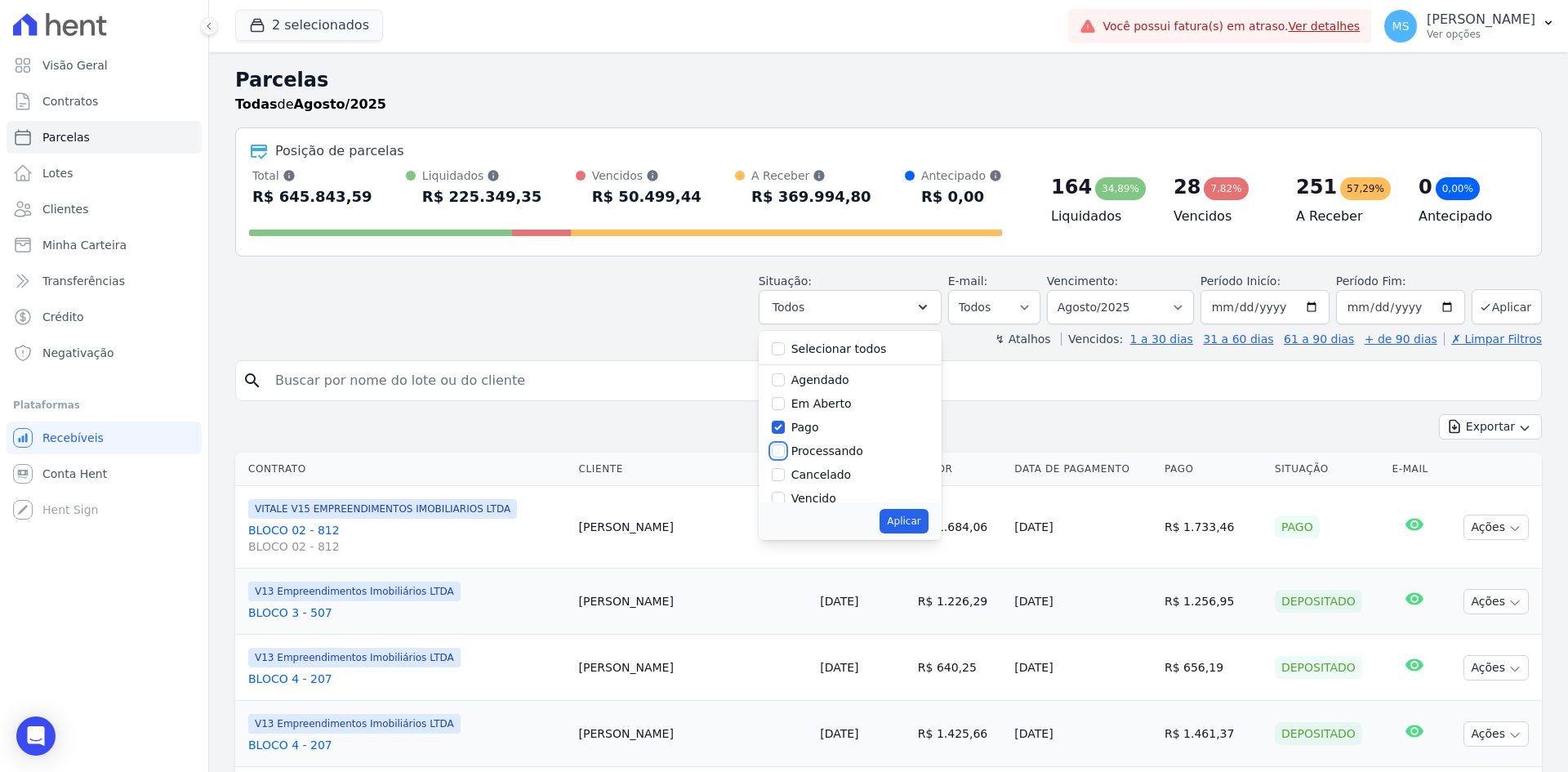
checkbox input "true"
click at [829, 413] on label "Transferindo" at bounding box center [827, 413] width 71 height 13
click at [785, 413] on input "Transferindo" at bounding box center [778, 413] width 13 height 13
checkbox input "true"
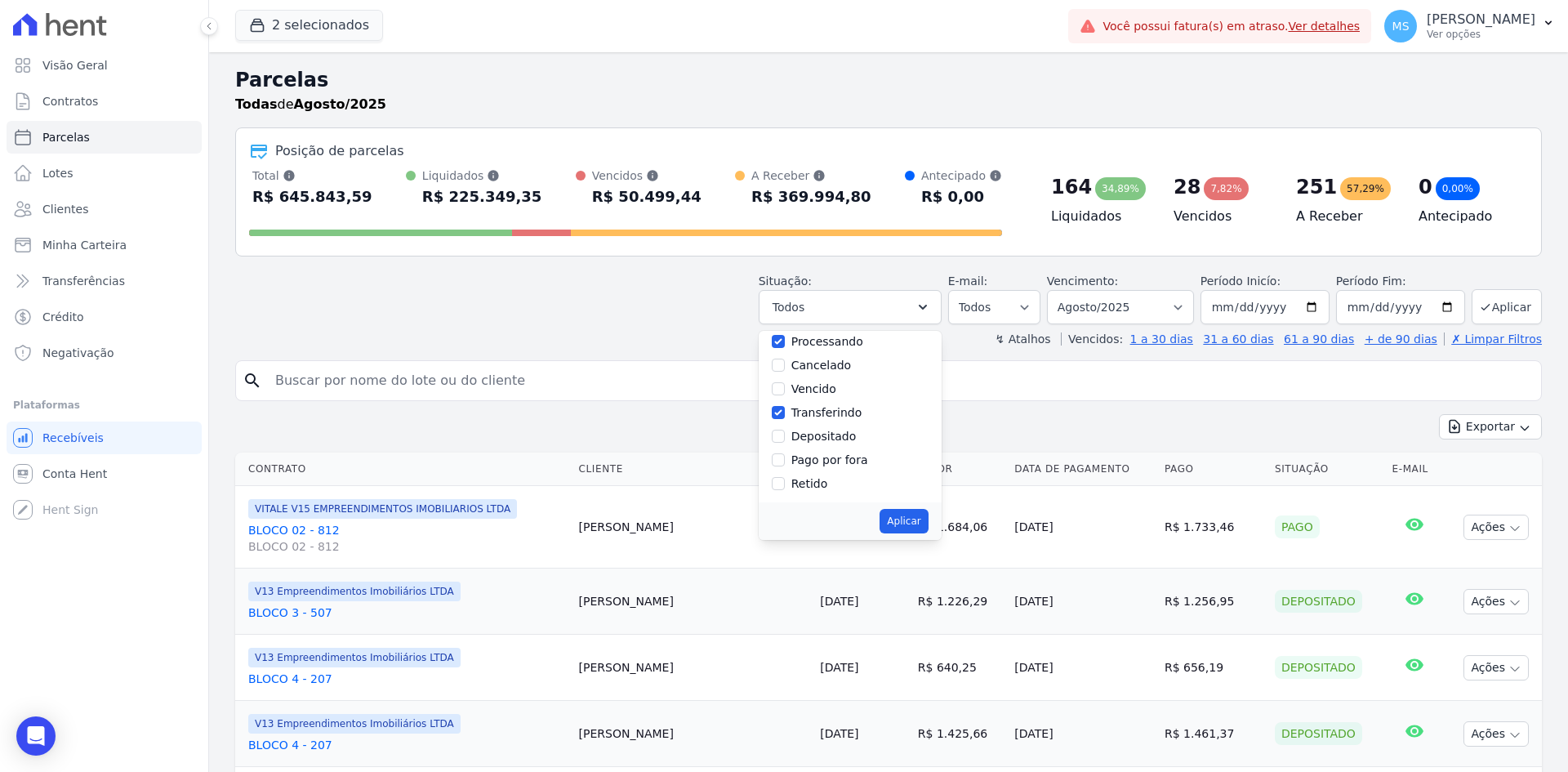
click at [827, 435] on label "Depositado" at bounding box center [823, 436] width 65 height 13
click at [785, 435] on input "Depositado" at bounding box center [778, 436] width 13 height 13
checkbox input "true"
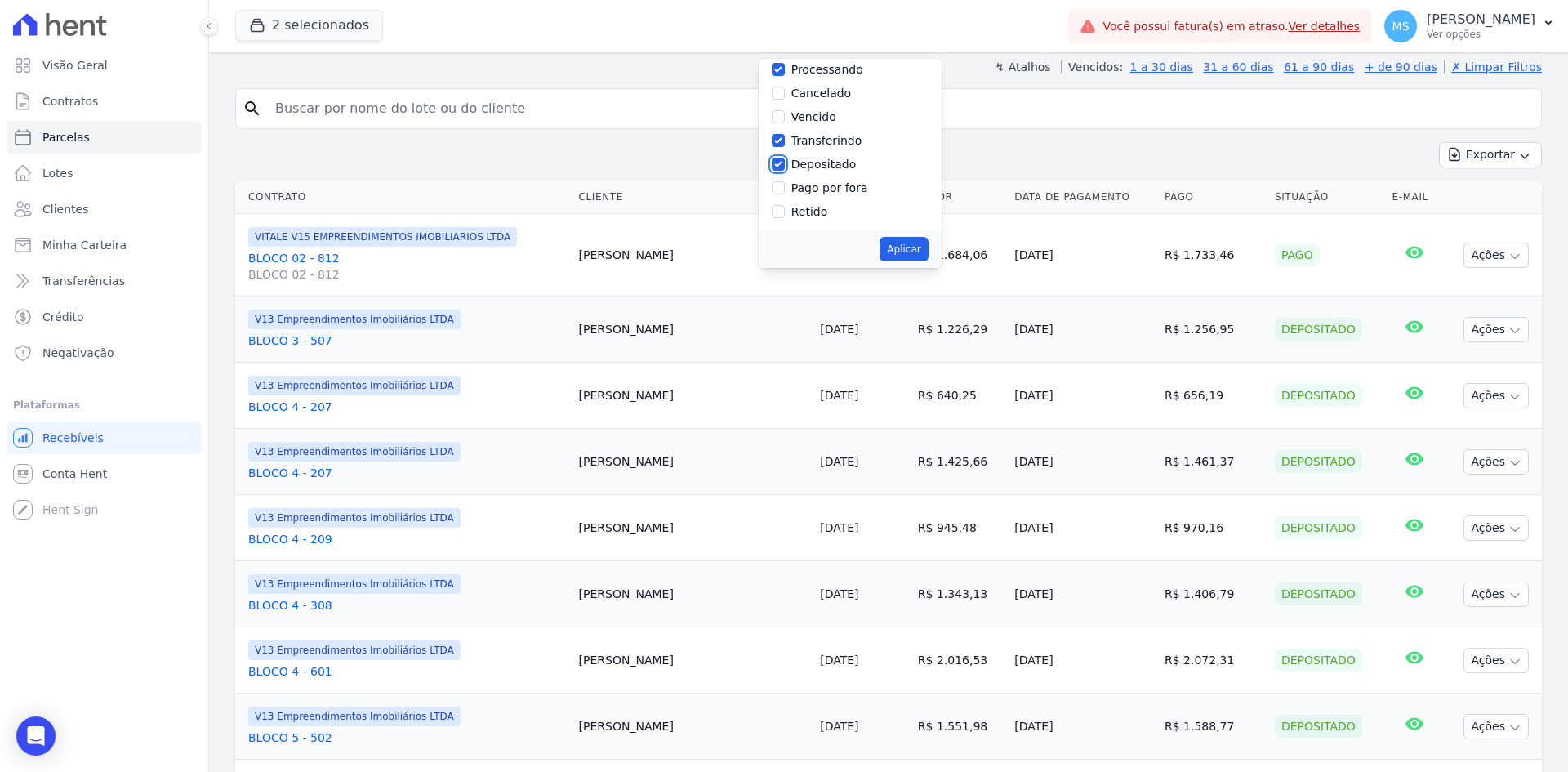
scroll to position [82, 0]
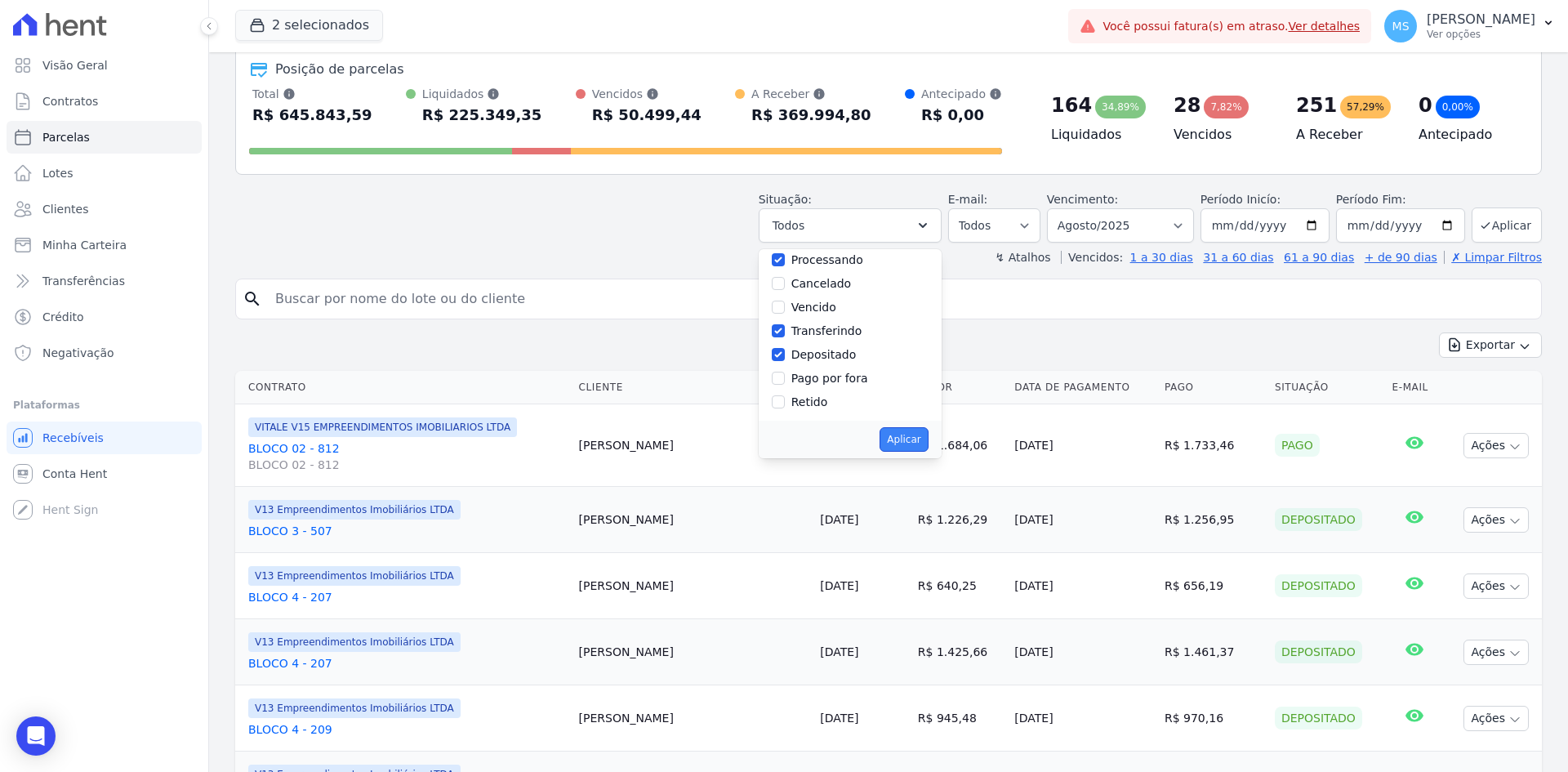
click at [925, 431] on button "Aplicar" at bounding box center [903, 439] width 48 height 25
select select "paid"
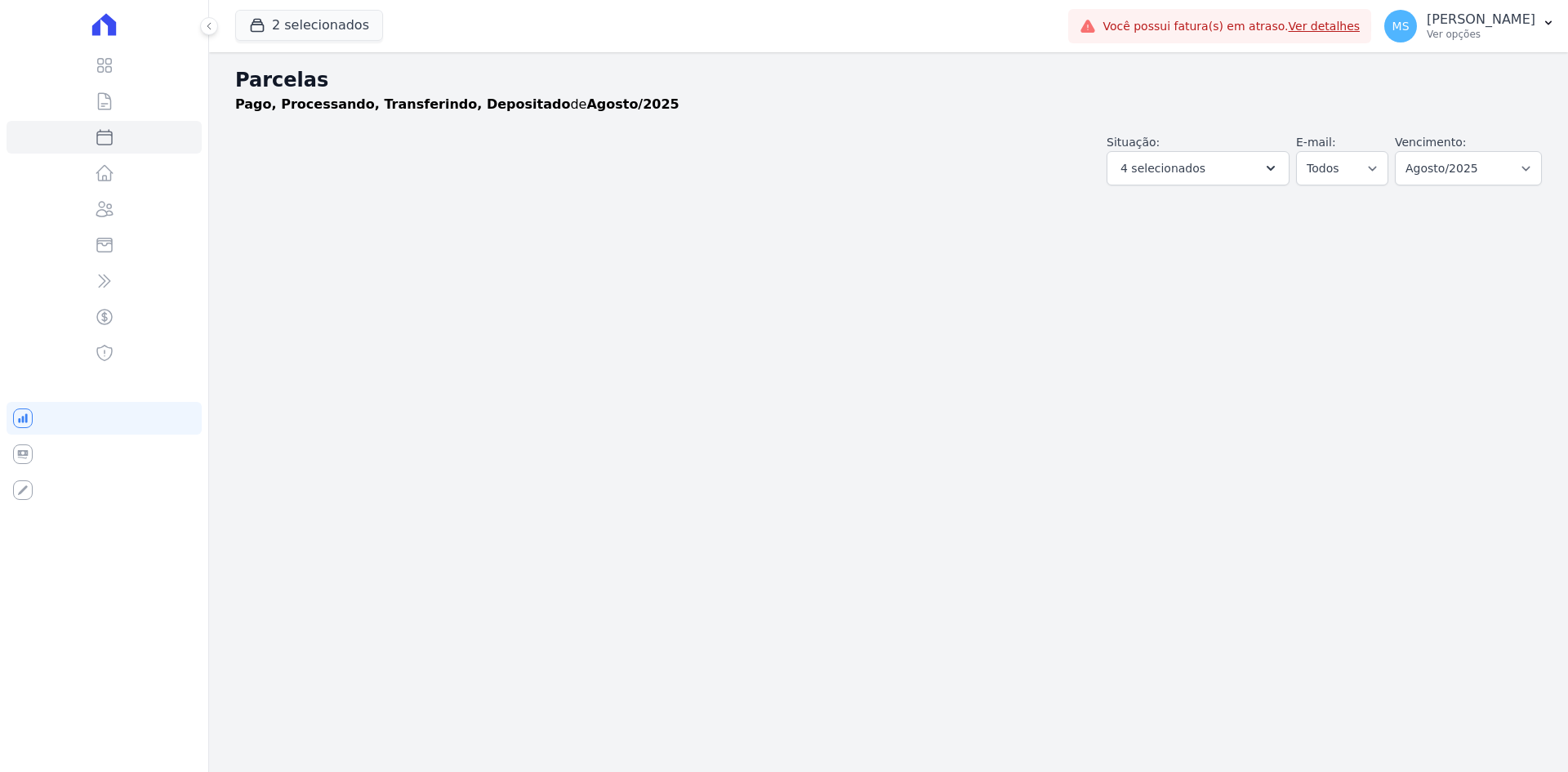
select select
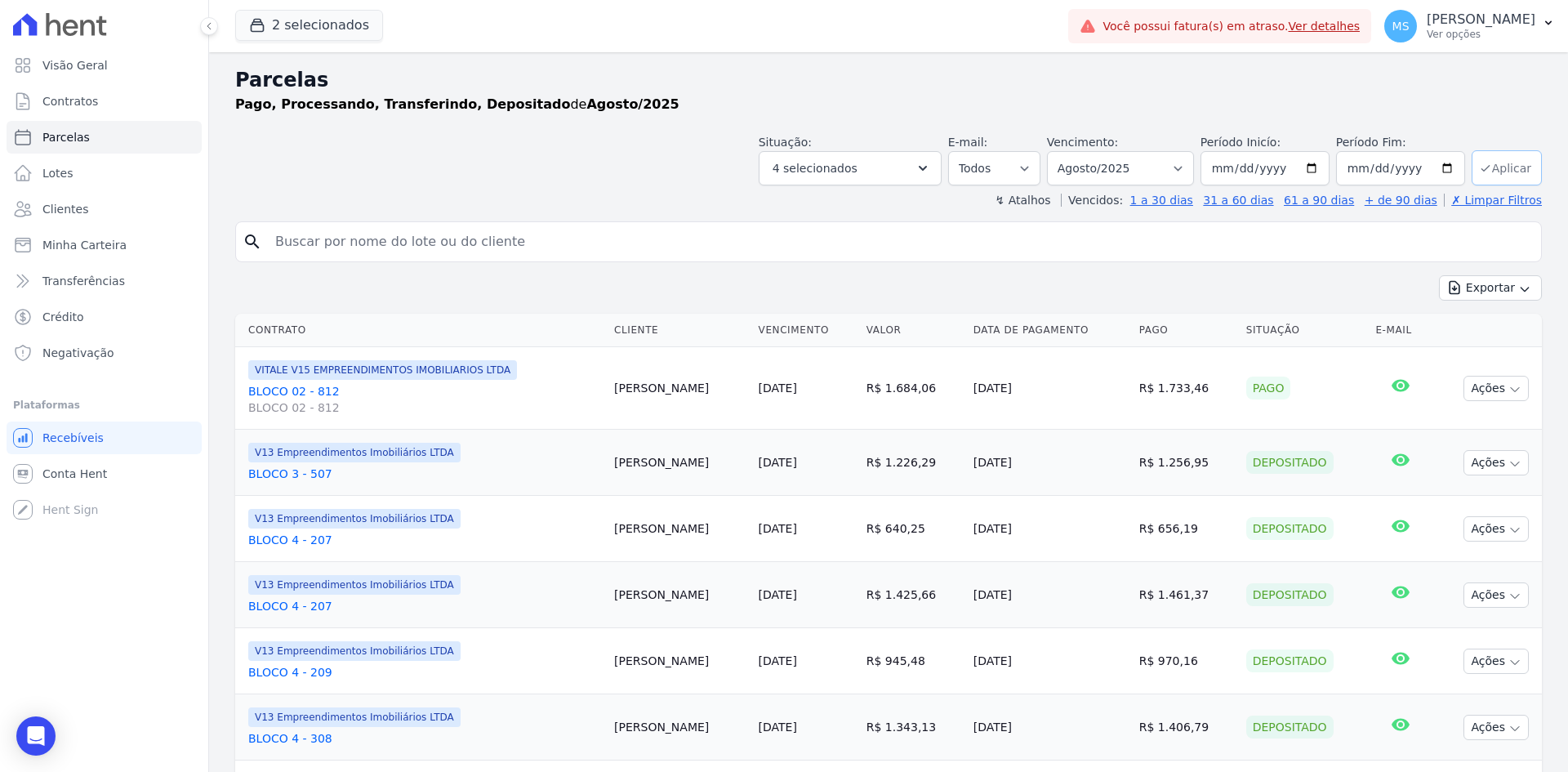
click at [1489, 171] on button "Aplicar" at bounding box center [1507, 168] width 70 height 35
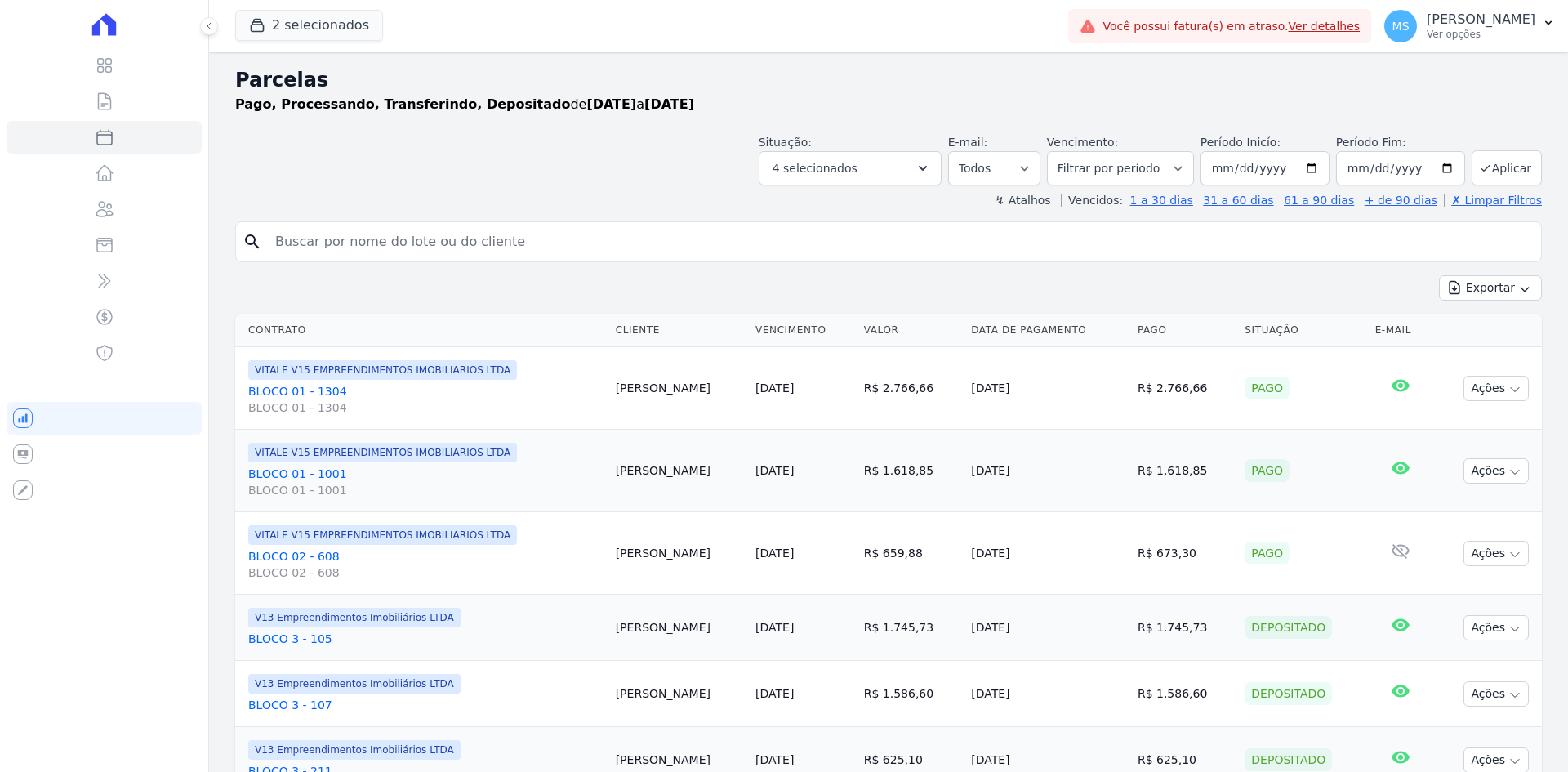
select select
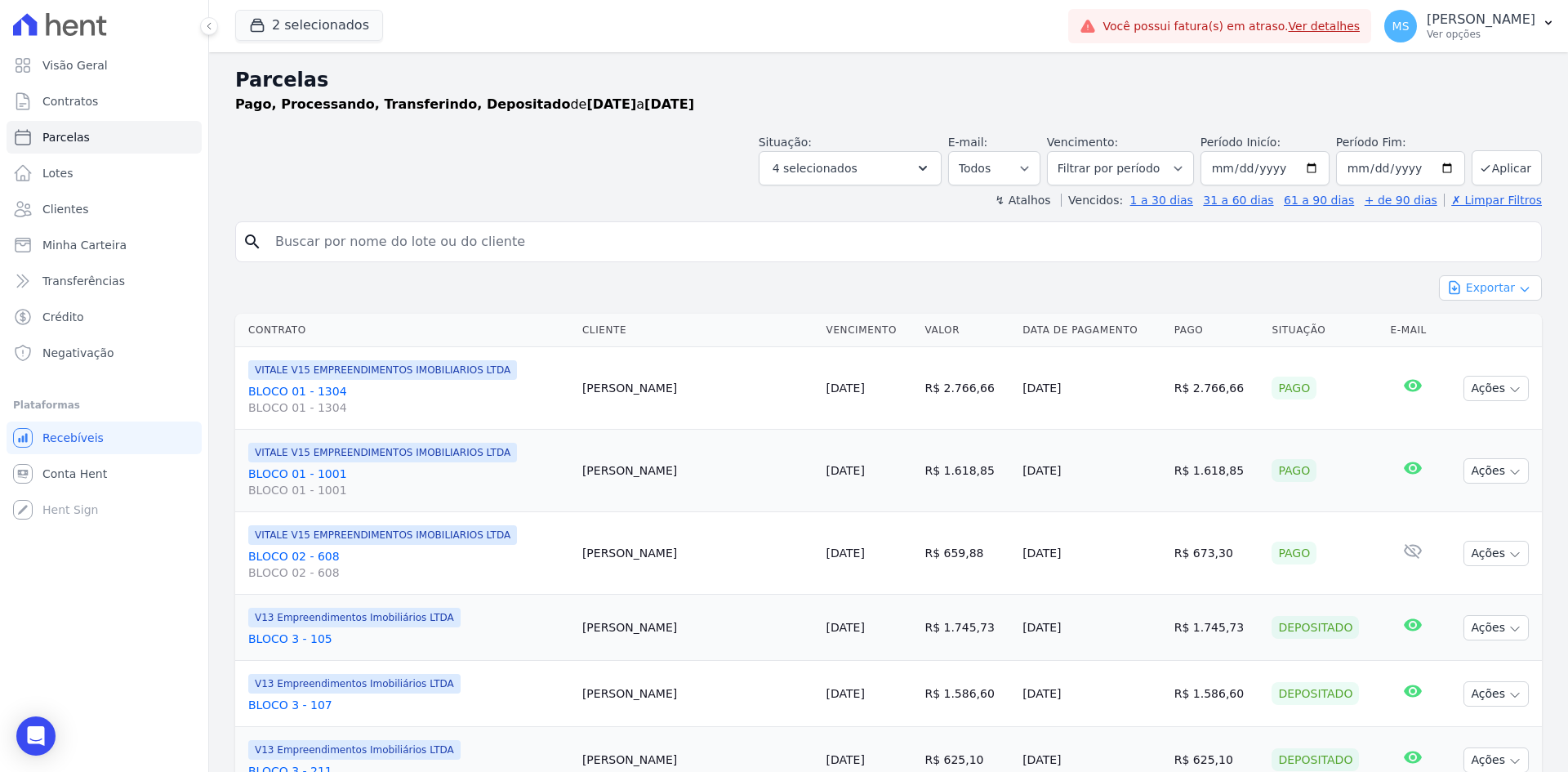
click at [1468, 290] on button "Exportar" at bounding box center [1490, 288] width 103 height 25
click at [1448, 352] on span "Exportar CSV" at bounding box center [1489, 355] width 86 height 16
